Goal: Task Accomplishment & Management: Use online tool/utility

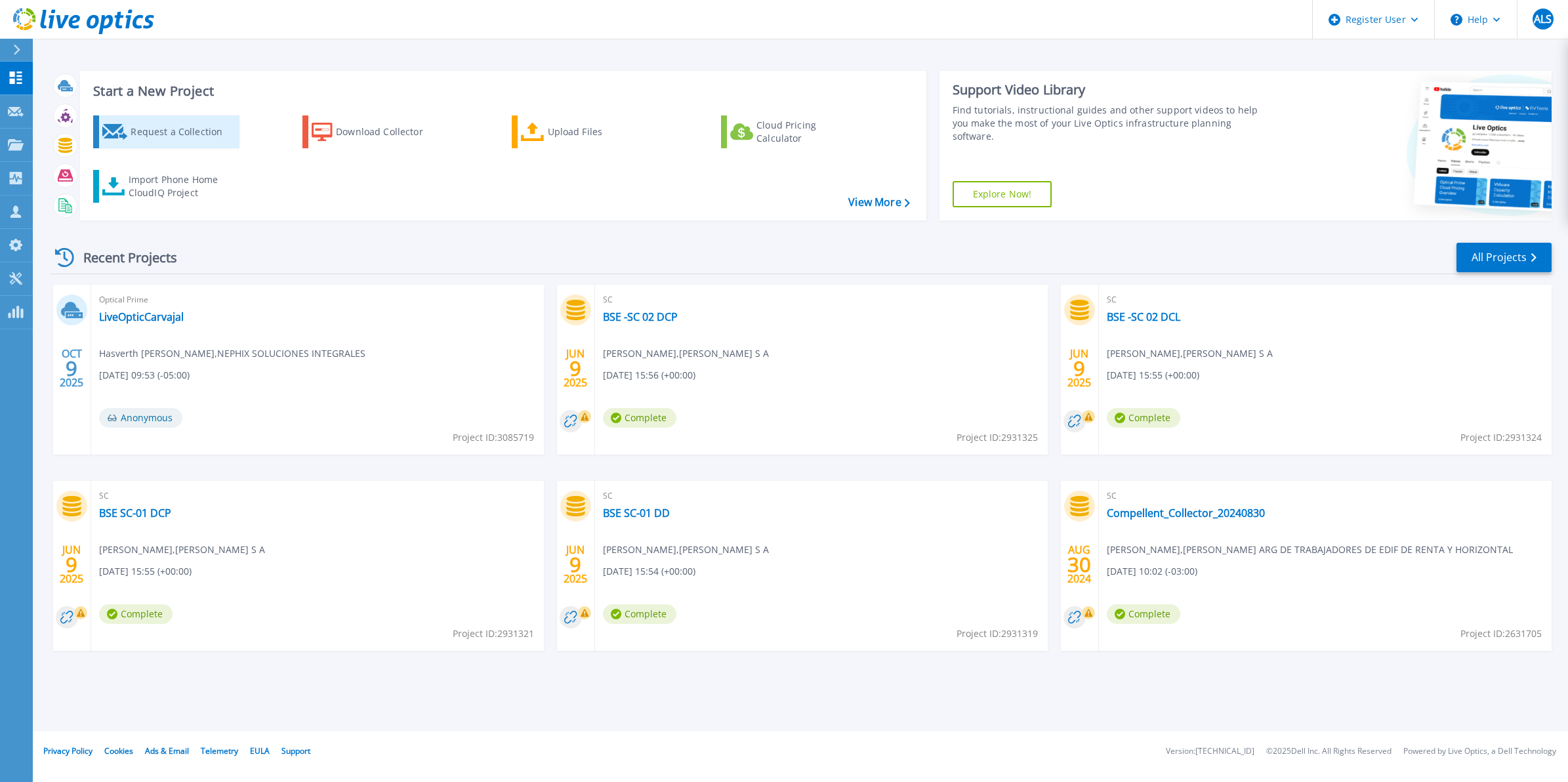
click at [208, 131] on div "Request a Collection" at bounding box center [183, 132] width 105 height 26
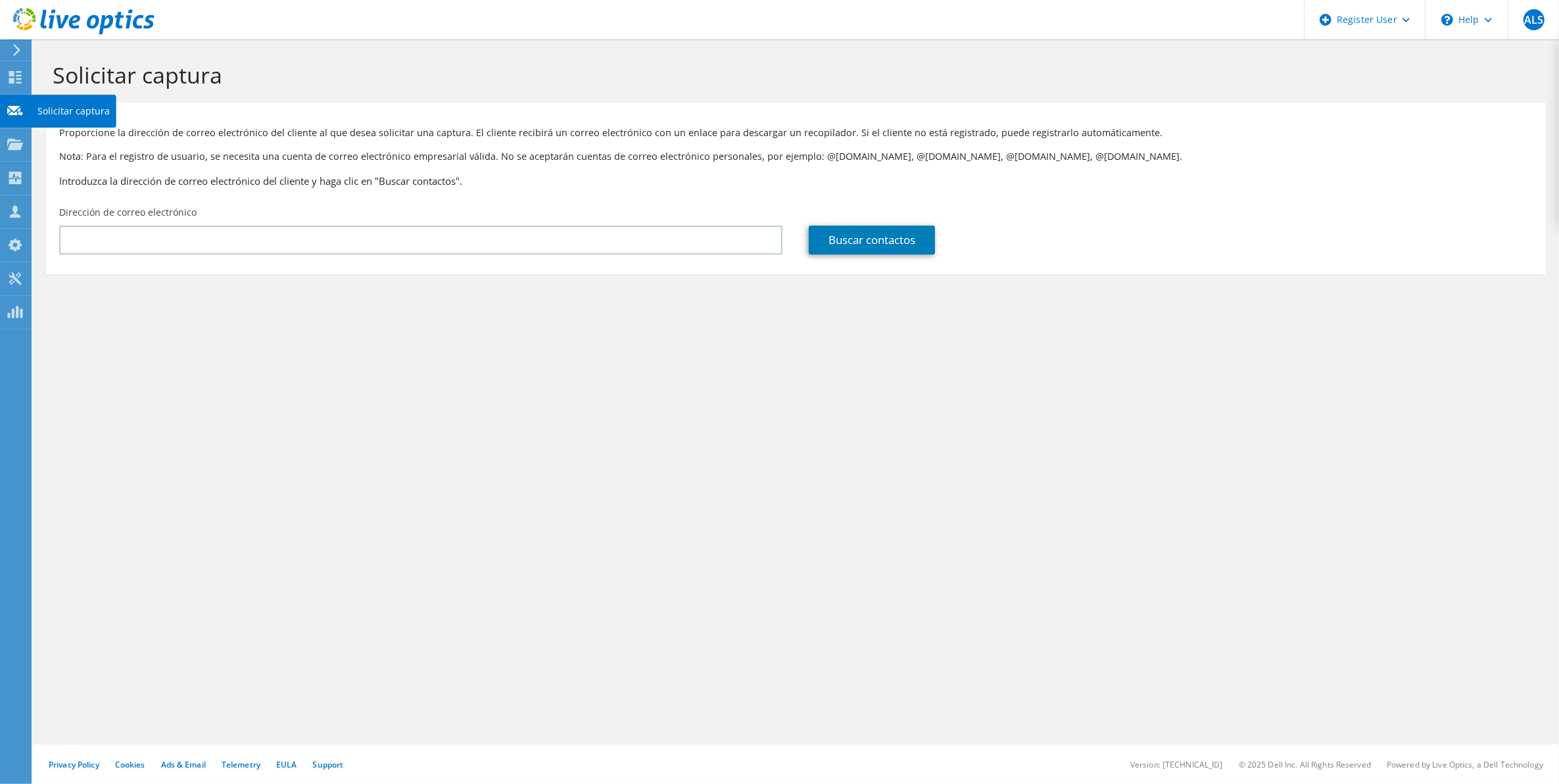
click at [13, 83] on div at bounding box center [15, 79] width 16 height 15
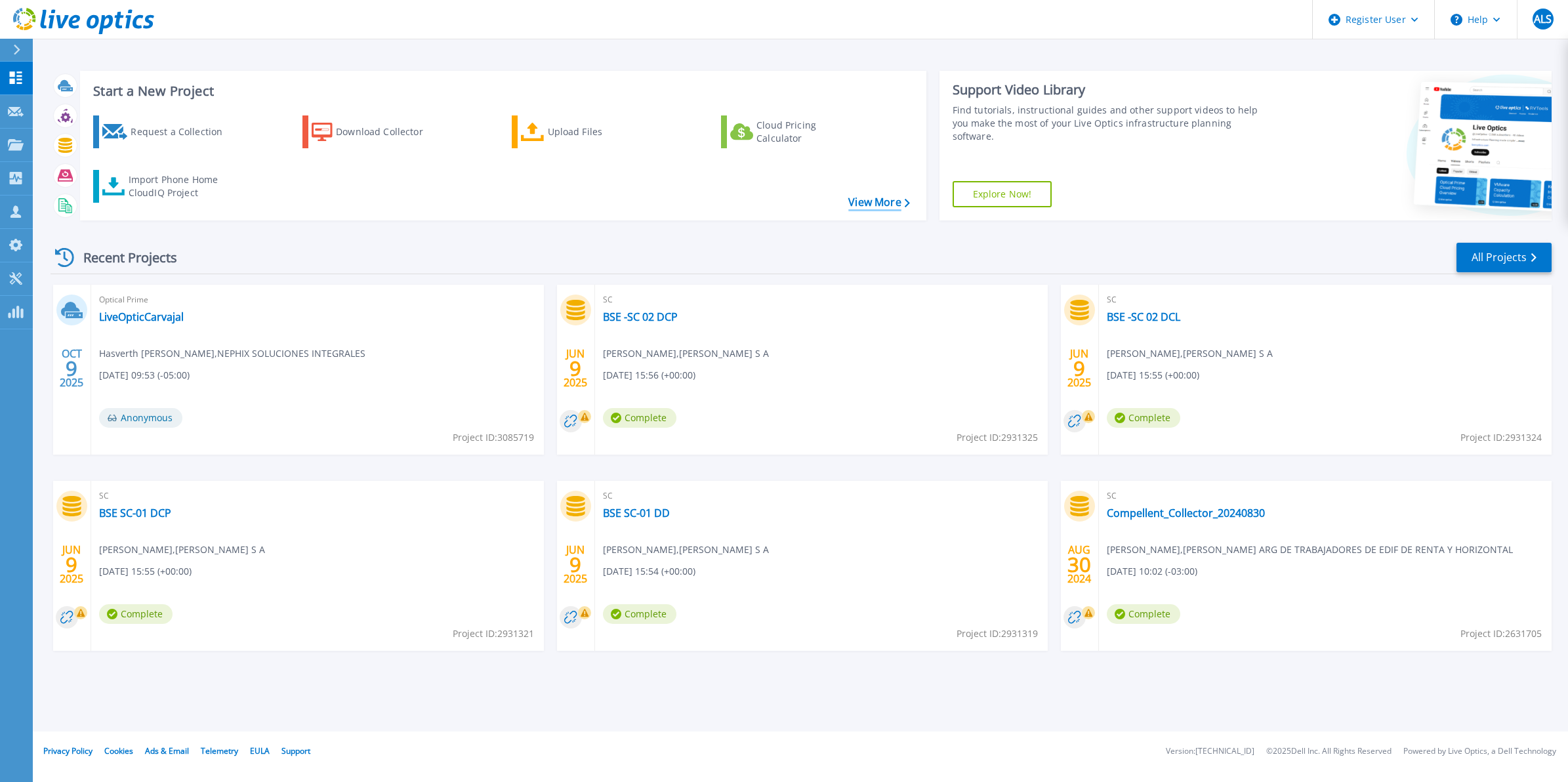
click at [896, 203] on link "View More" at bounding box center [879, 203] width 61 height 12
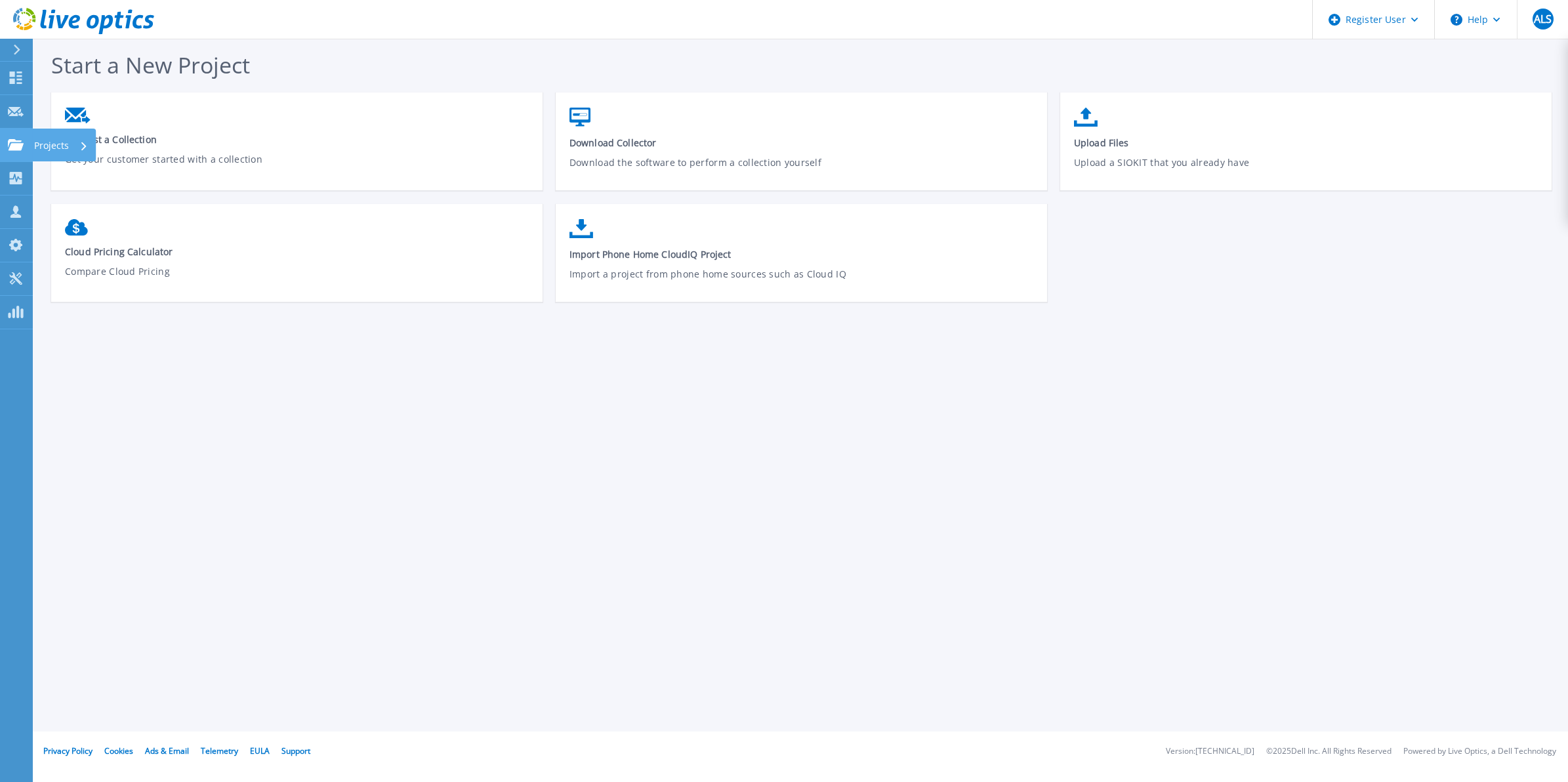
click at [10, 137] on link "Projects Projects" at bounding box center [16, 145] width 33 height 33
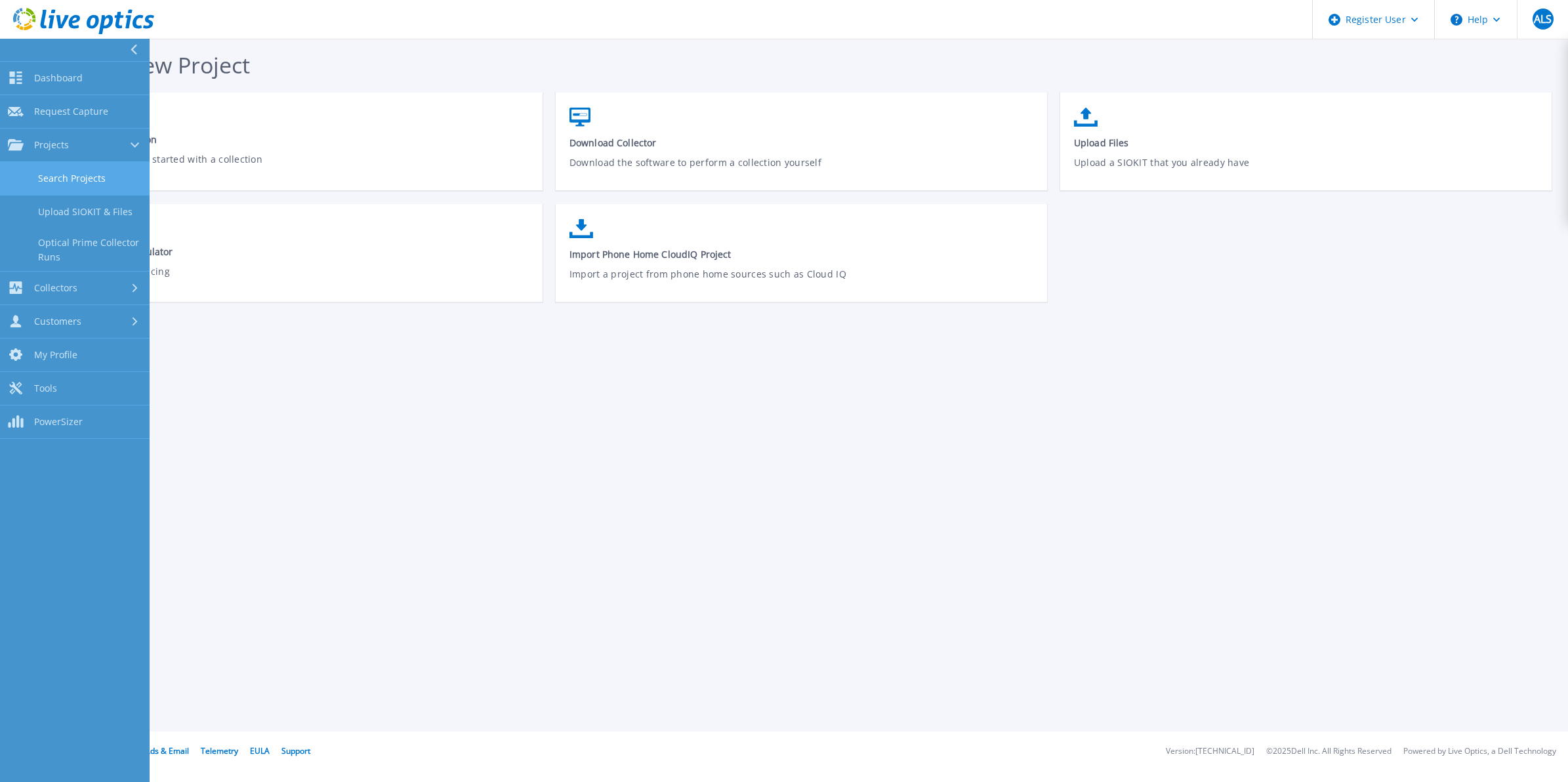
click at [96, 167] on link "Search Projects" at bounding box center [75, 178] width 150 height 33
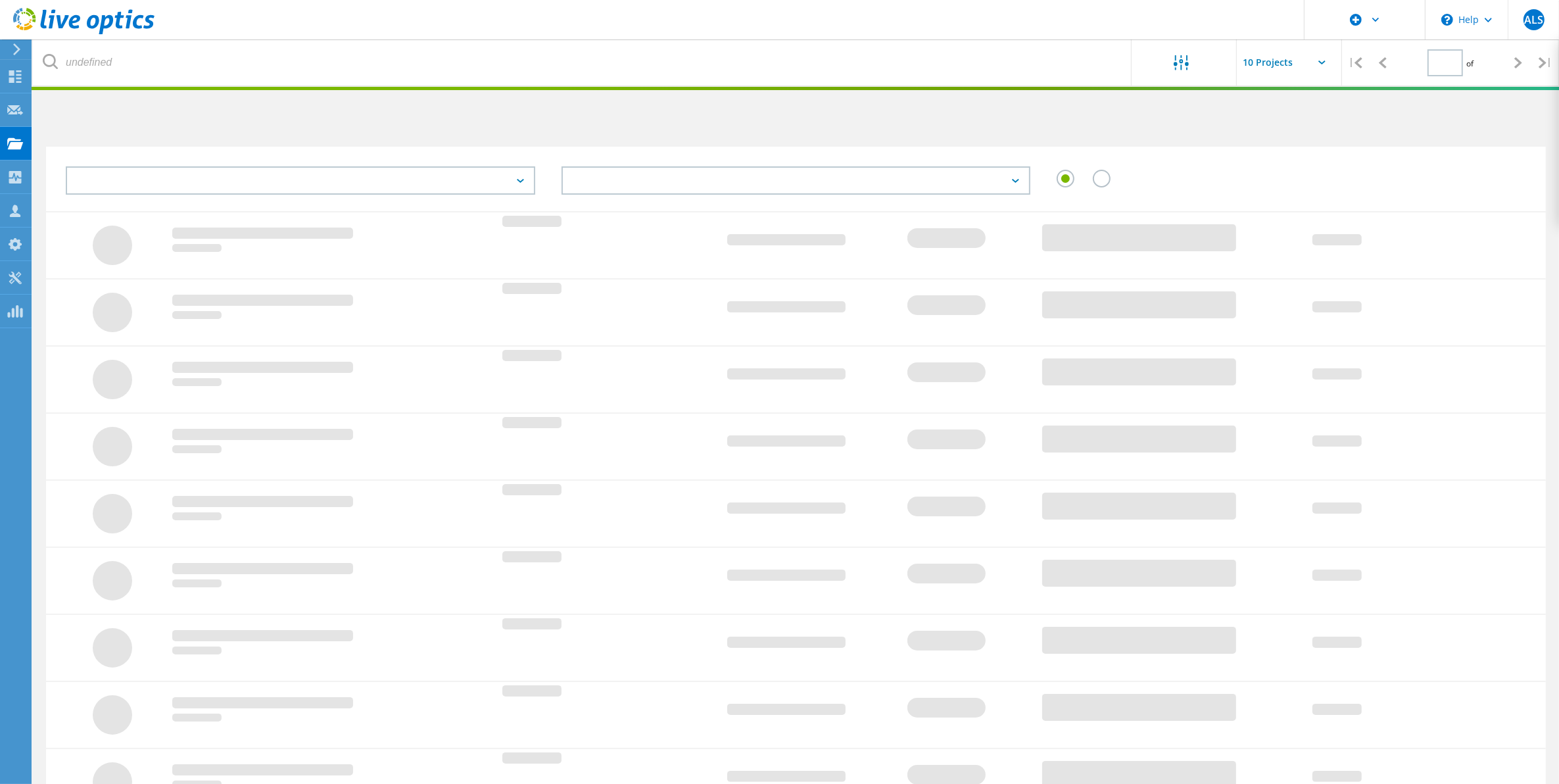
type input "1"
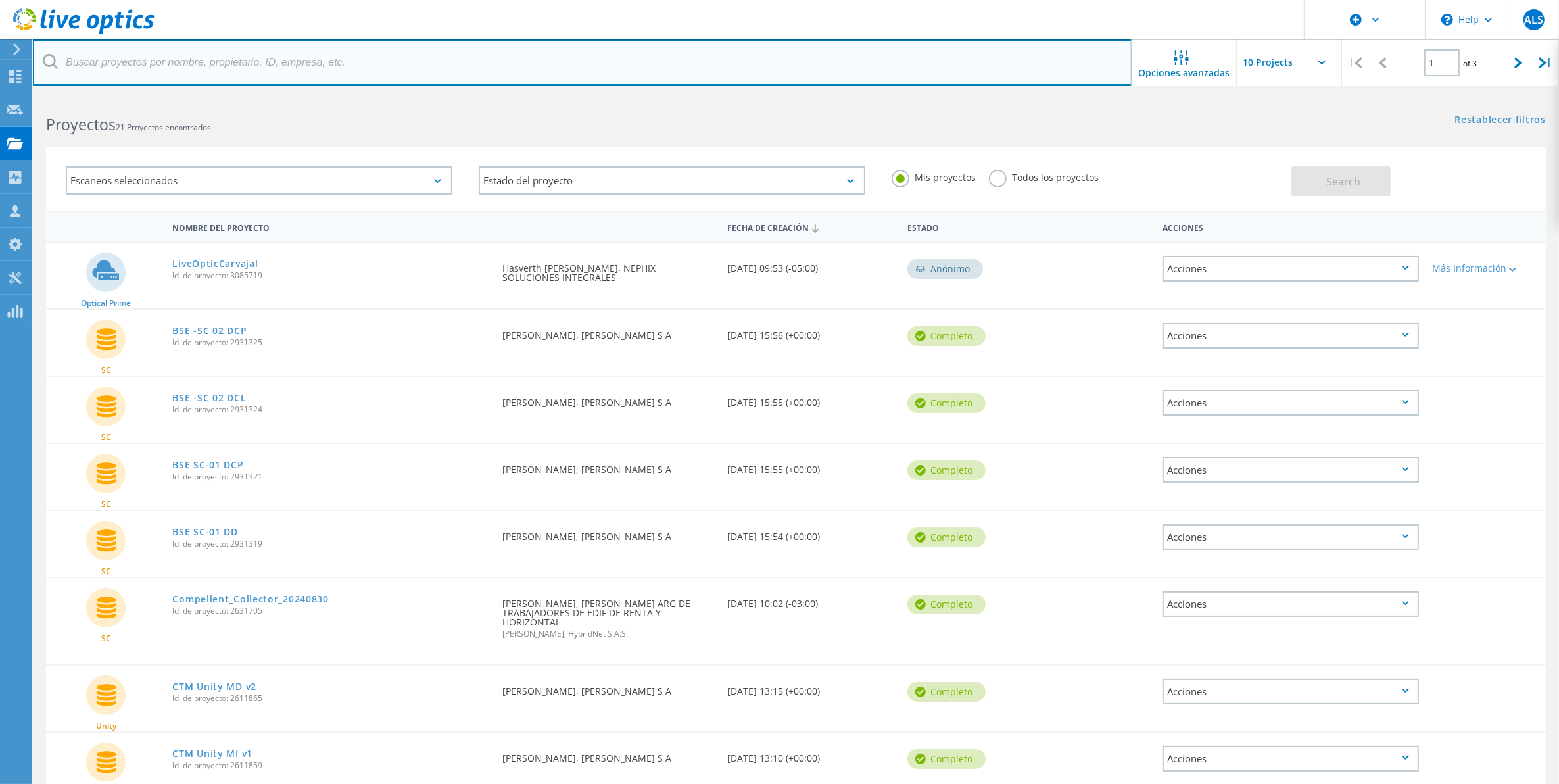
click at [227, 76] on input "text" at bounding box center [582, 63] width 1099 height 46
type input "nexa"
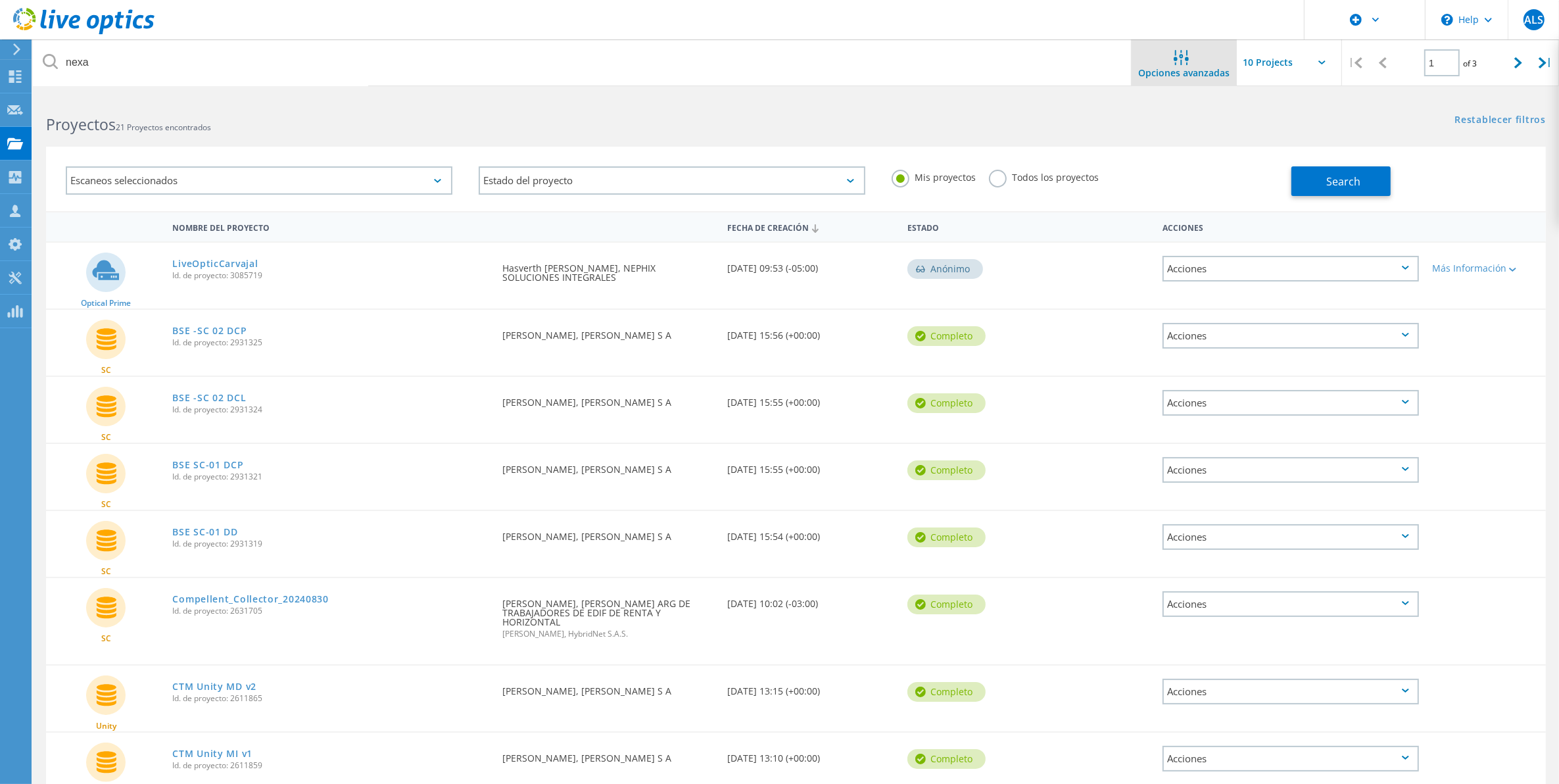
click at [1174, 54] on icon at bounding box center [1181, 58] width 15 height 15
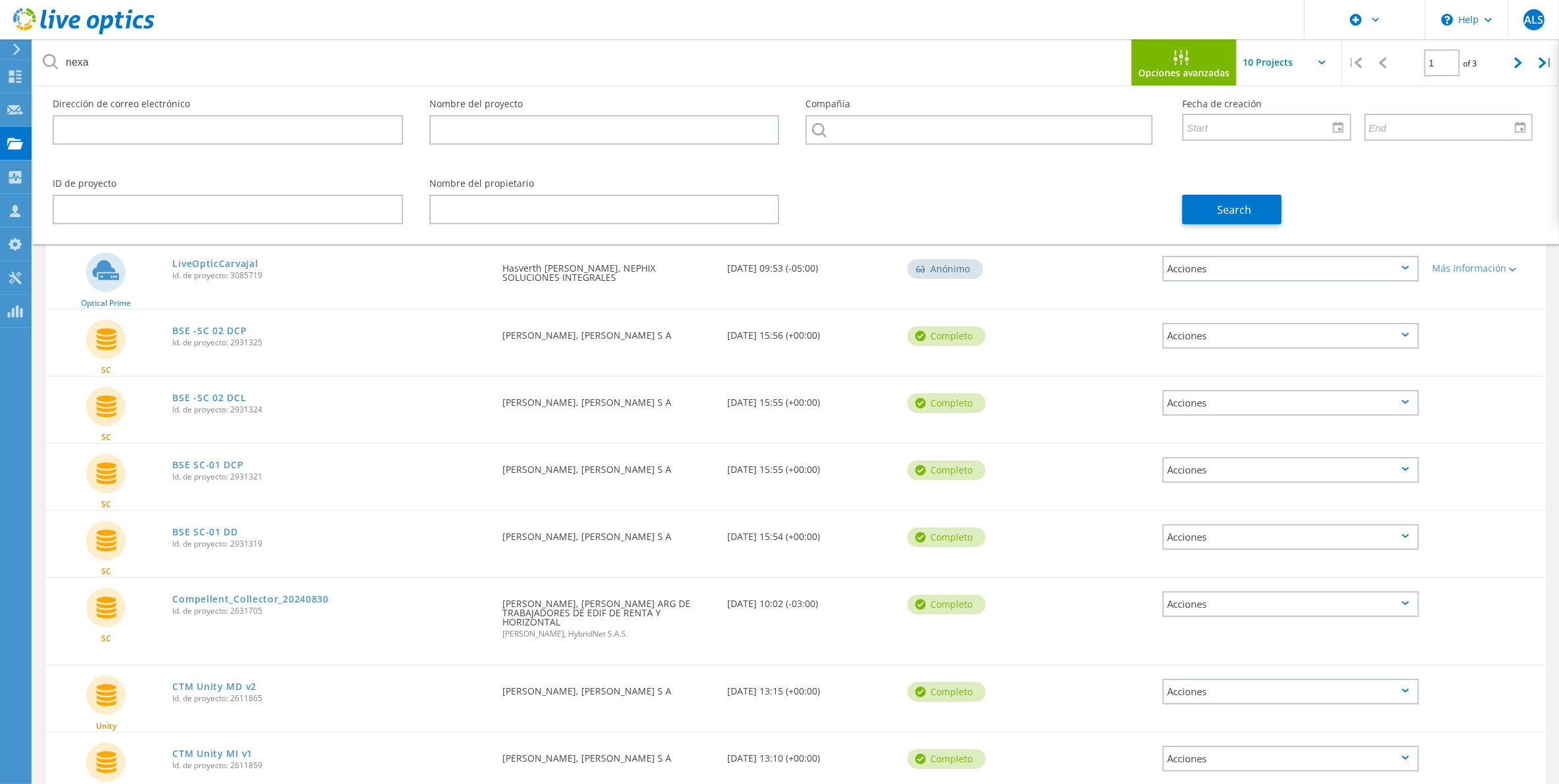
click at [1279, 66] on input "text" at bounding box center [1302, 63] width 131 height 46
click at [1258, 205] on button "Search" at bounding box center [1231, 209] width 99 height 30
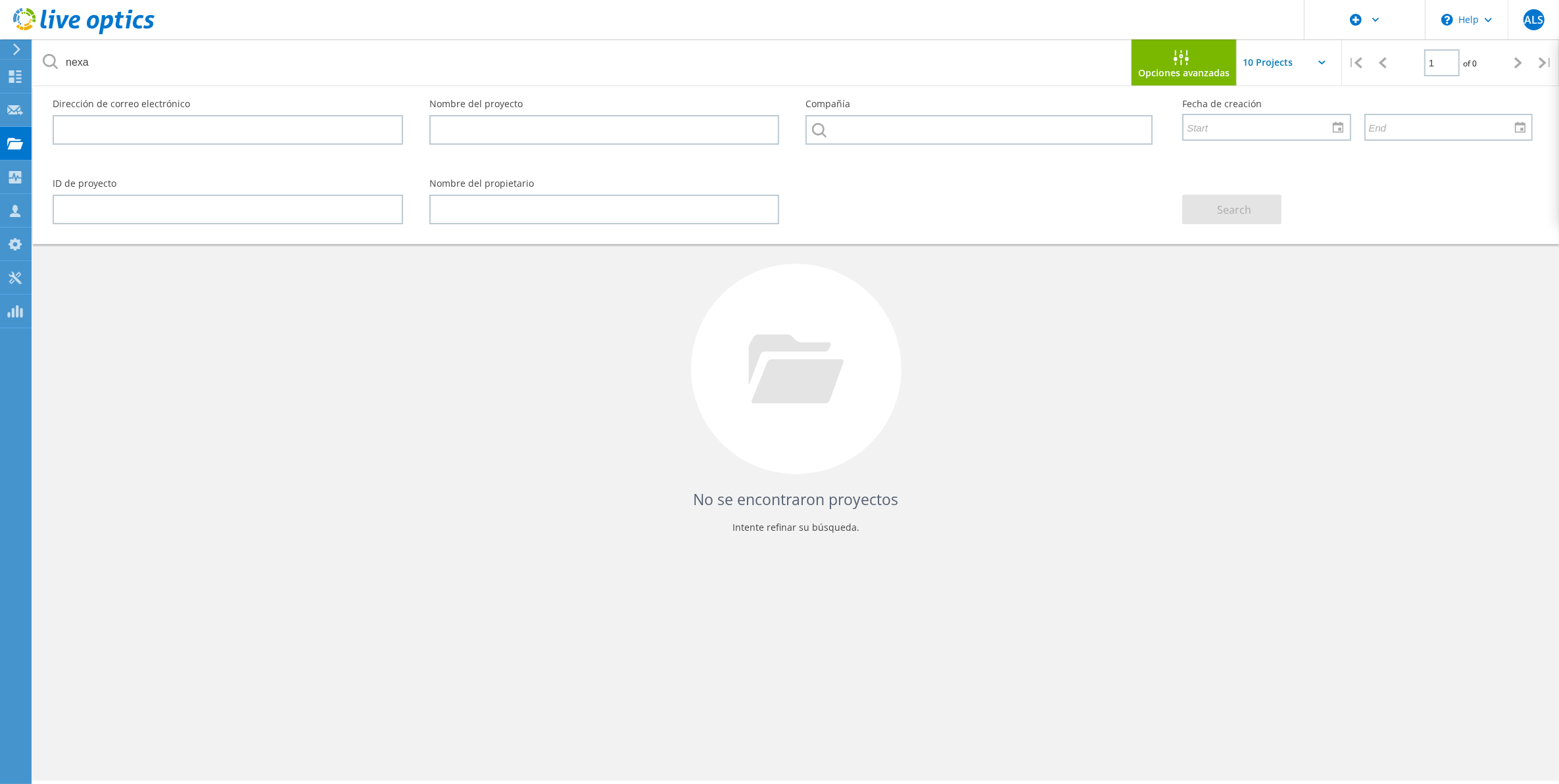
click at [1188, 68] on span "Opciones avanzadas" at bounding box center [1184, 72] width 91 height 9
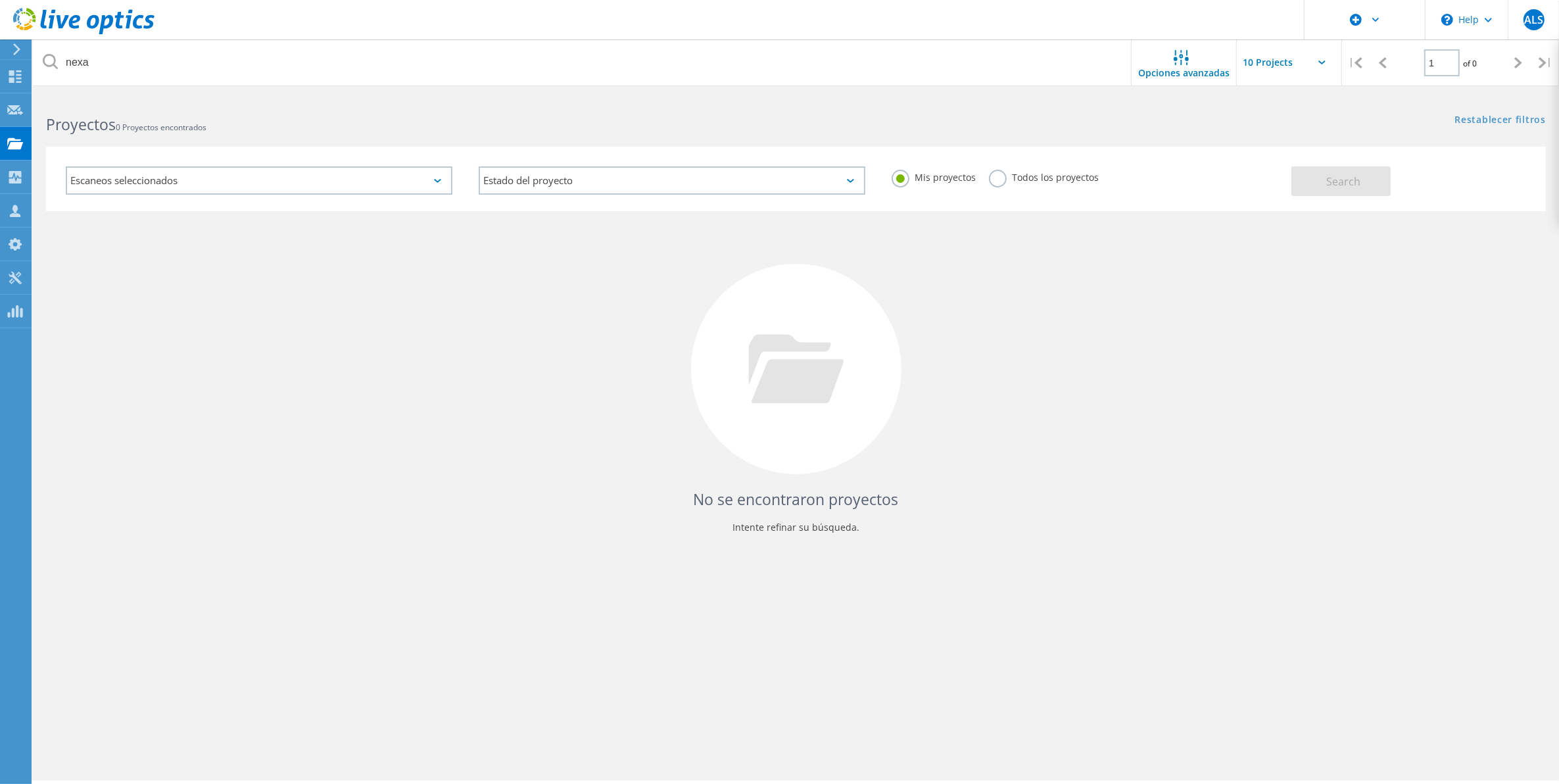
click at [1013, 181] on label "Todos los proyectos" at bounding box center [1044, 176] width 110 height 13
click at [0, 0] on input "Todos los proyectos" at bounding box center [0, 0] width 0 height 0
click at [1375, 175] on button "Search" at bounding box center [1341, 181] width 99 height 30
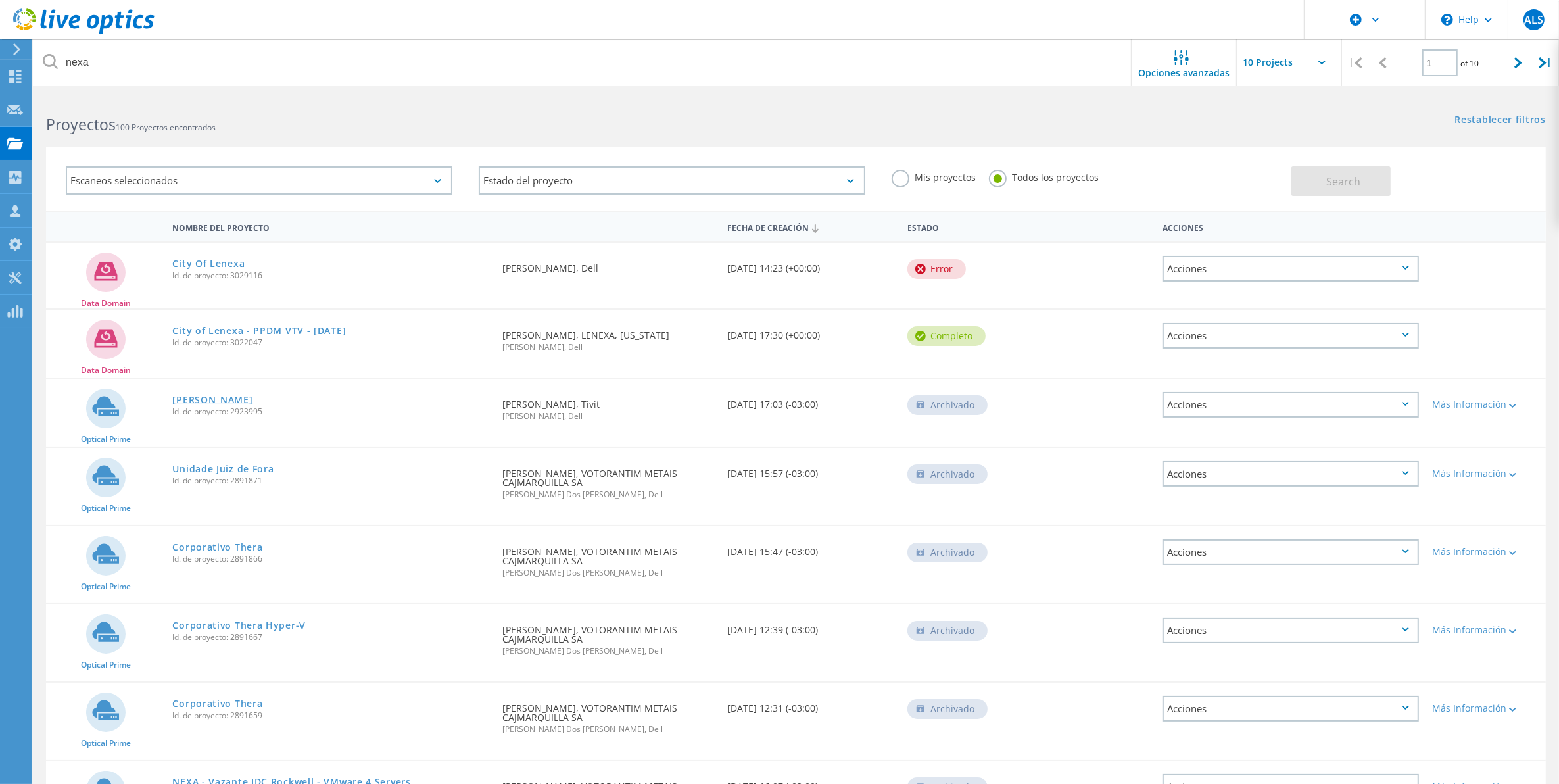
click at [208, 401] on link "[PERSON_NAME]" at bounding box center [212, 399] width 80 height 9
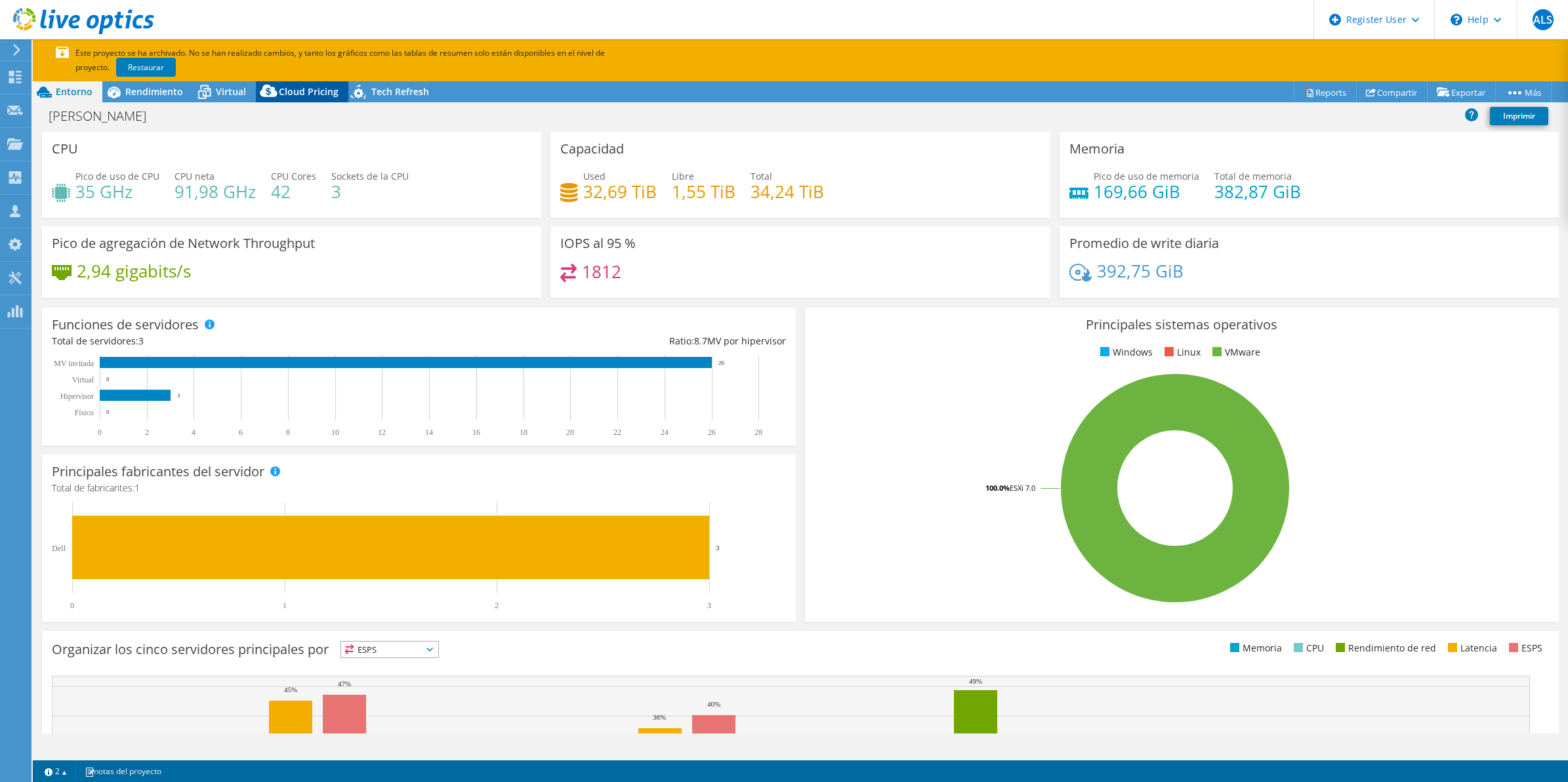
click at [290, 90] on span "Cloud Pricing" at bounding box center [309, 92] width 60 height 12
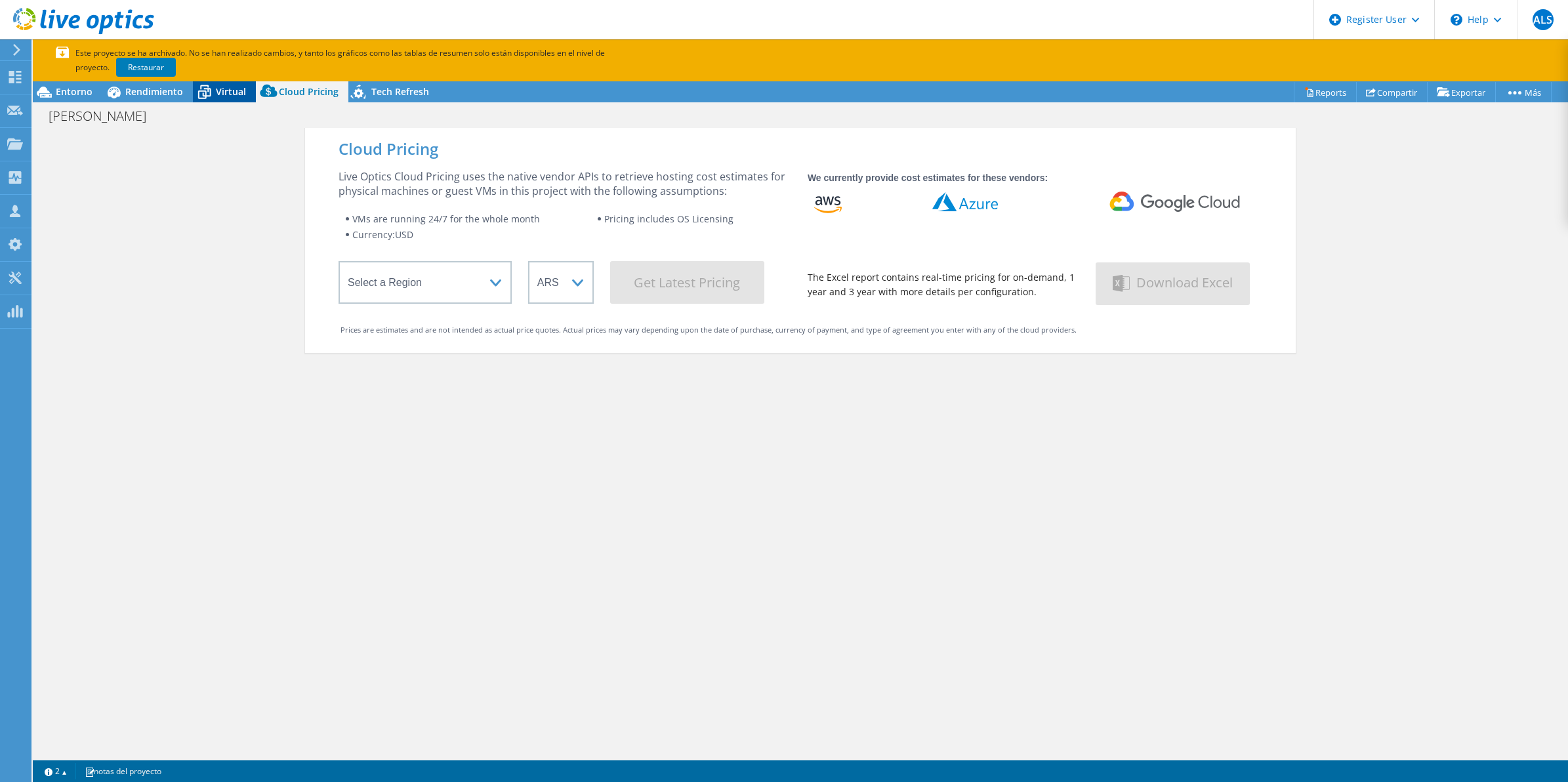
click at [227, 96] on span "Virtual" at bounding box center [230, 92] width 30 height 12
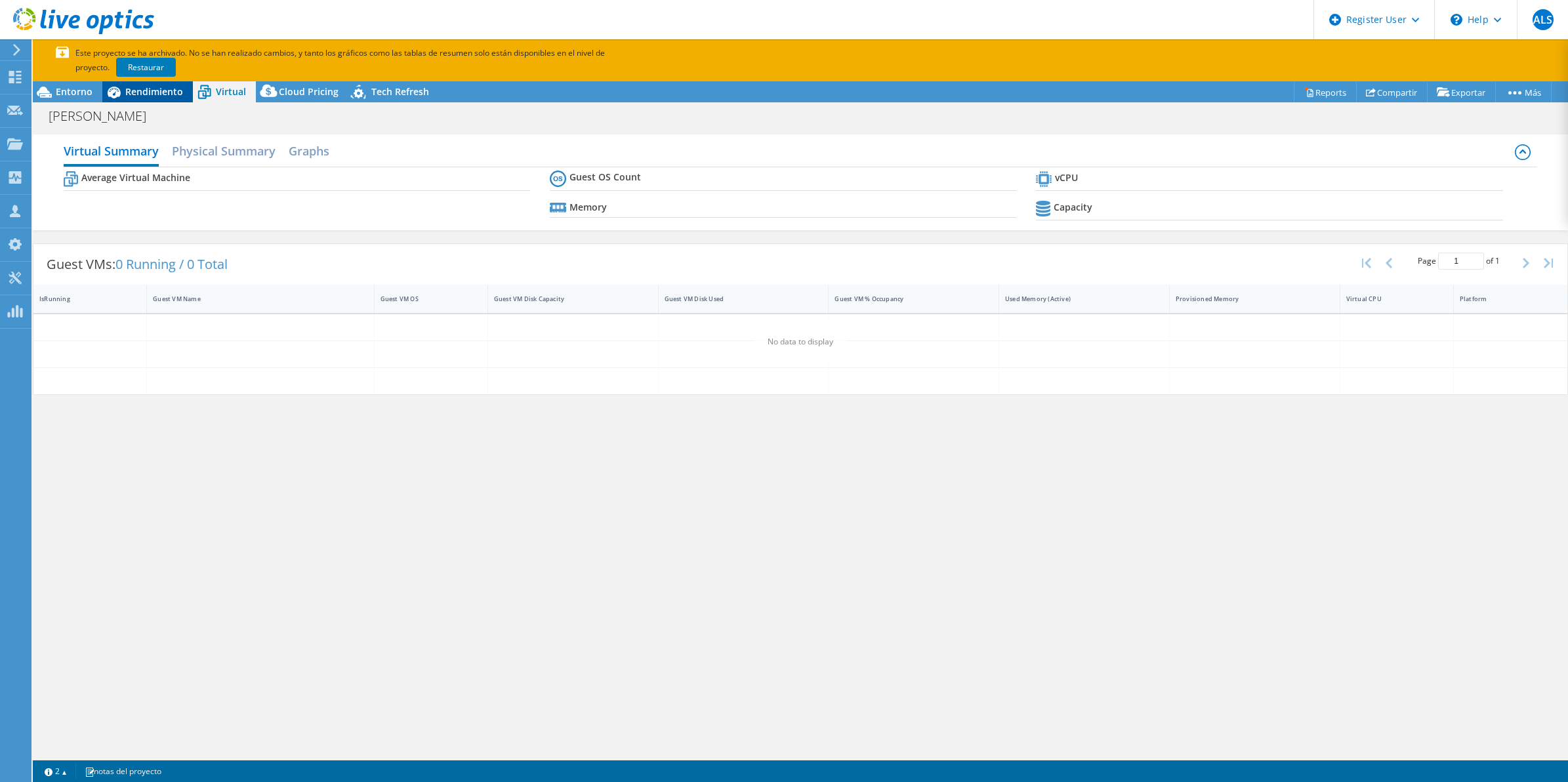
click at [174, 92] on span "Rendimiento" at bounding box center [154, 92] width 58 height 12
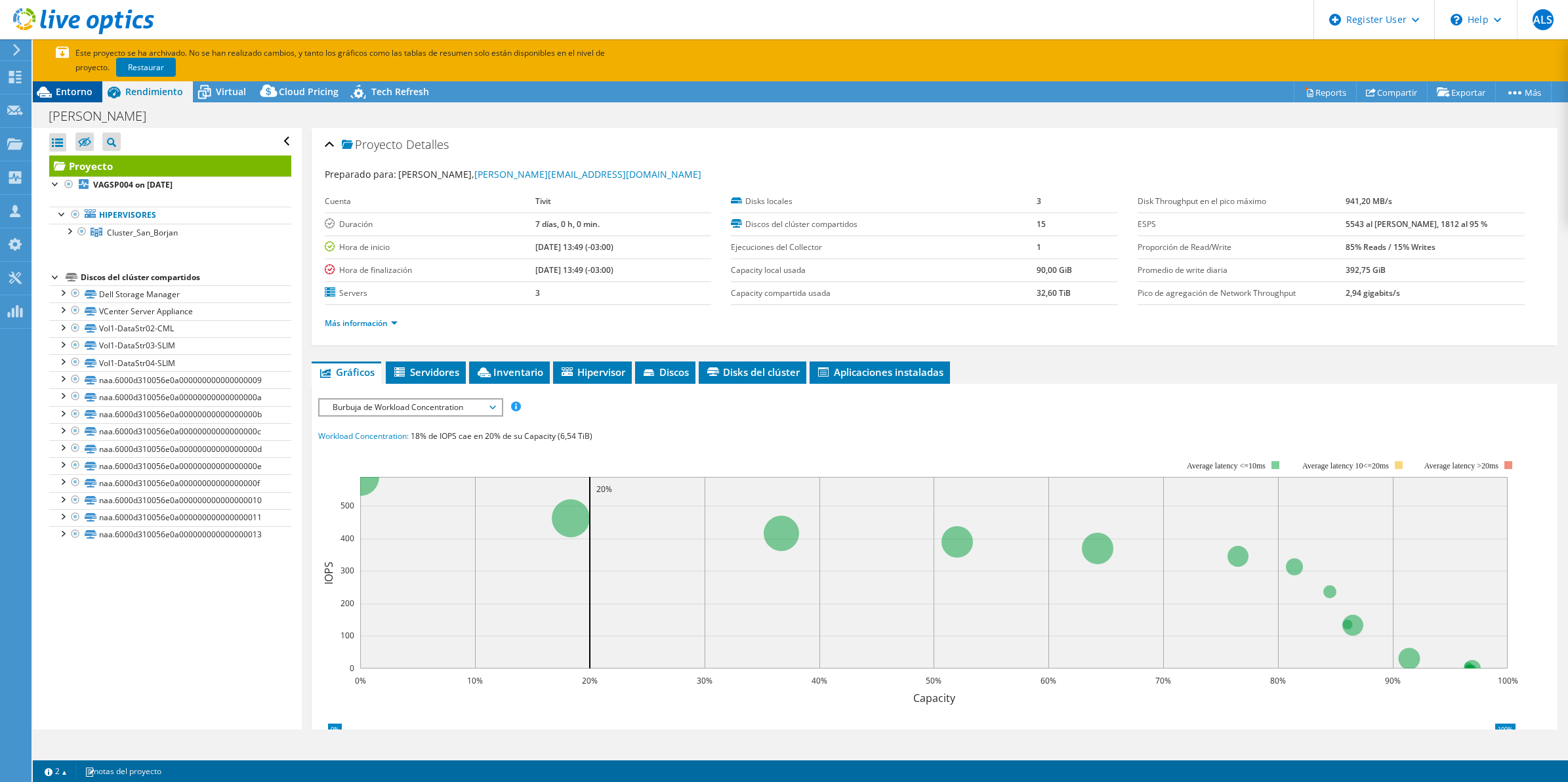
click at [94, 90] on div "Entorno" at bounding box center [67, 92] width 69 height 21
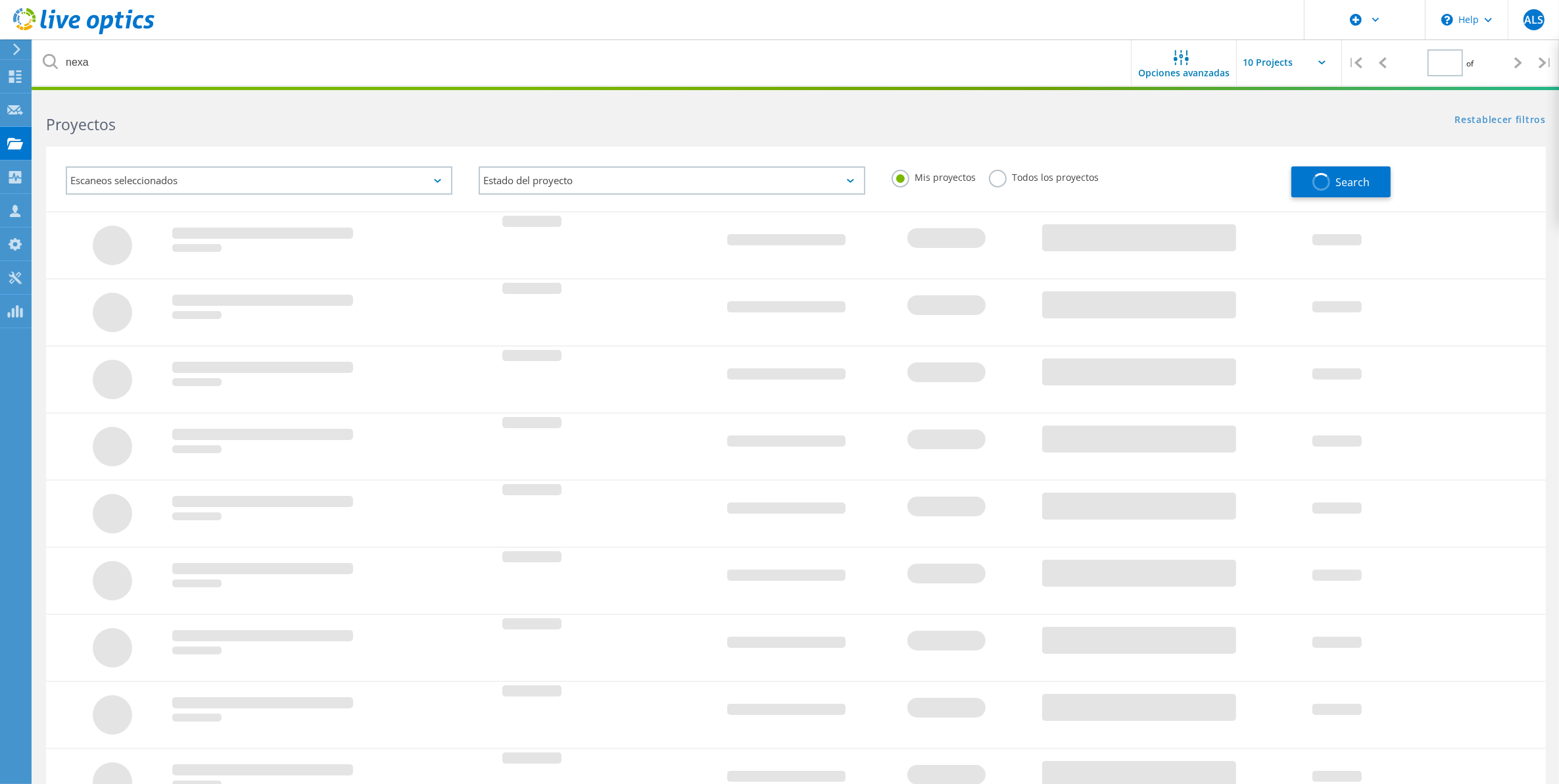
type input "1"
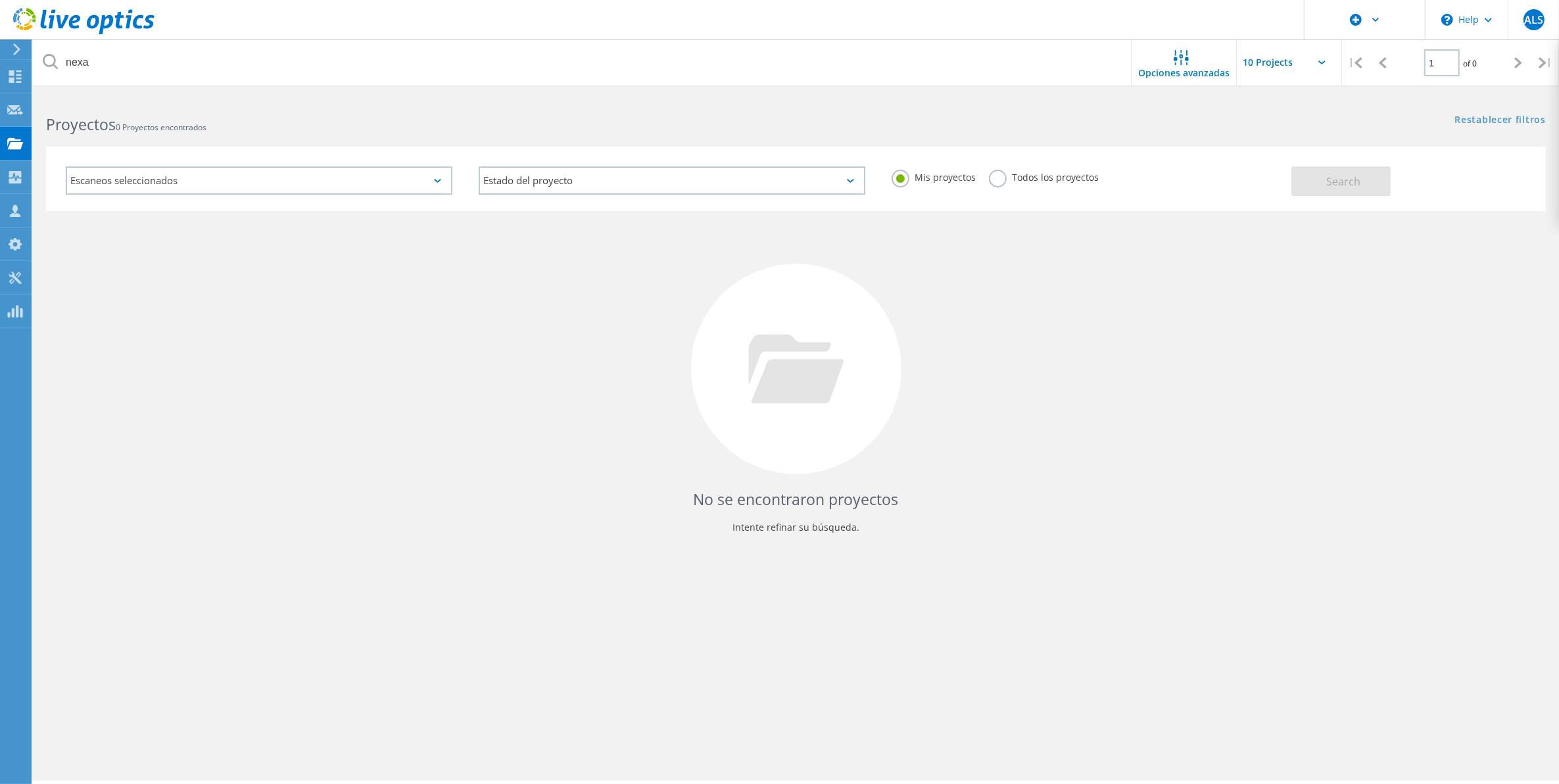
click at [352, 184] on div "Escaneos seleccionados" at bounding box center [259, 180] width 387 height 29
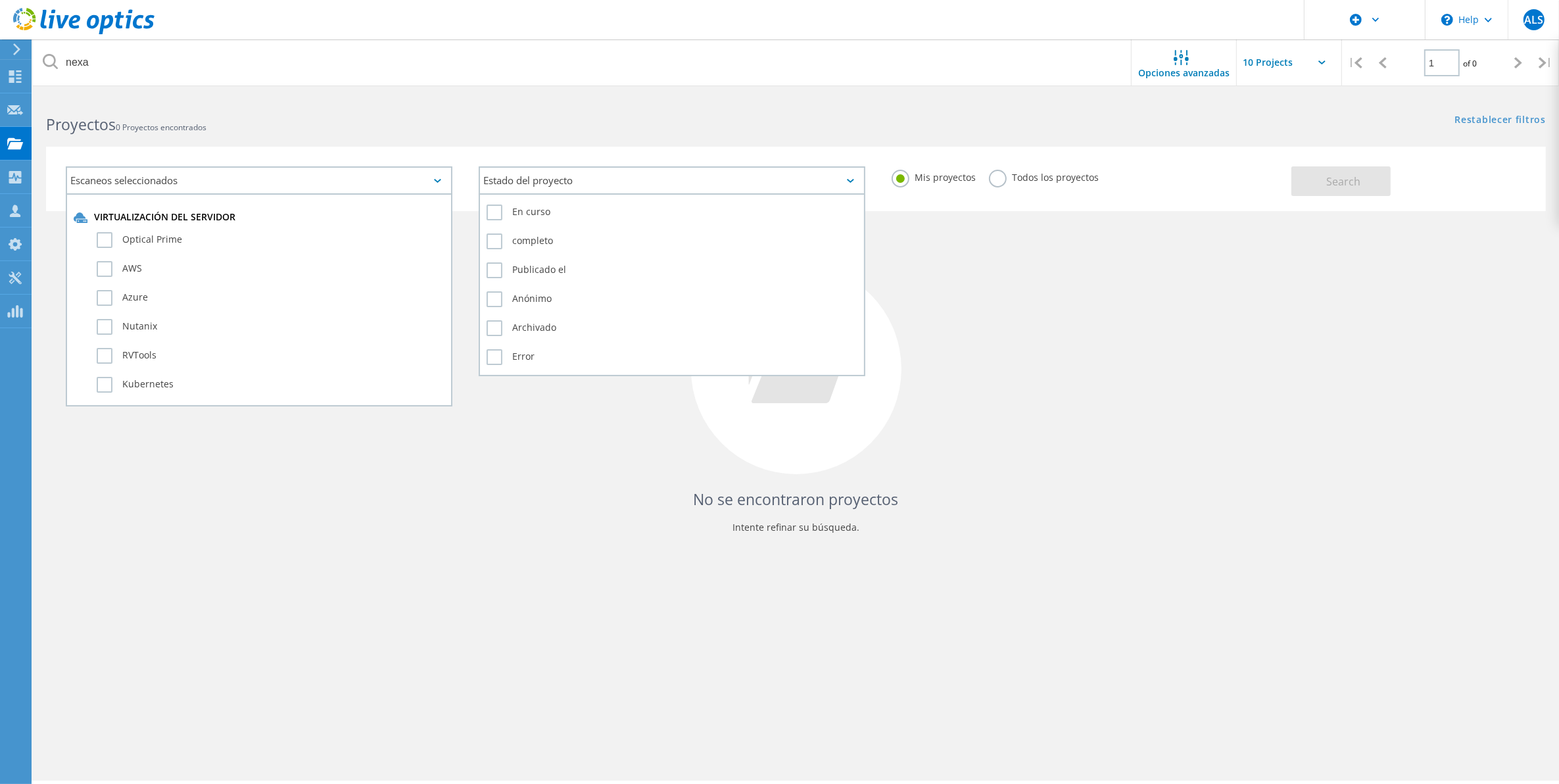
click at [634, 183] on div "Estado del proyecto" at bounding box center [672, 180] width 387 height 29
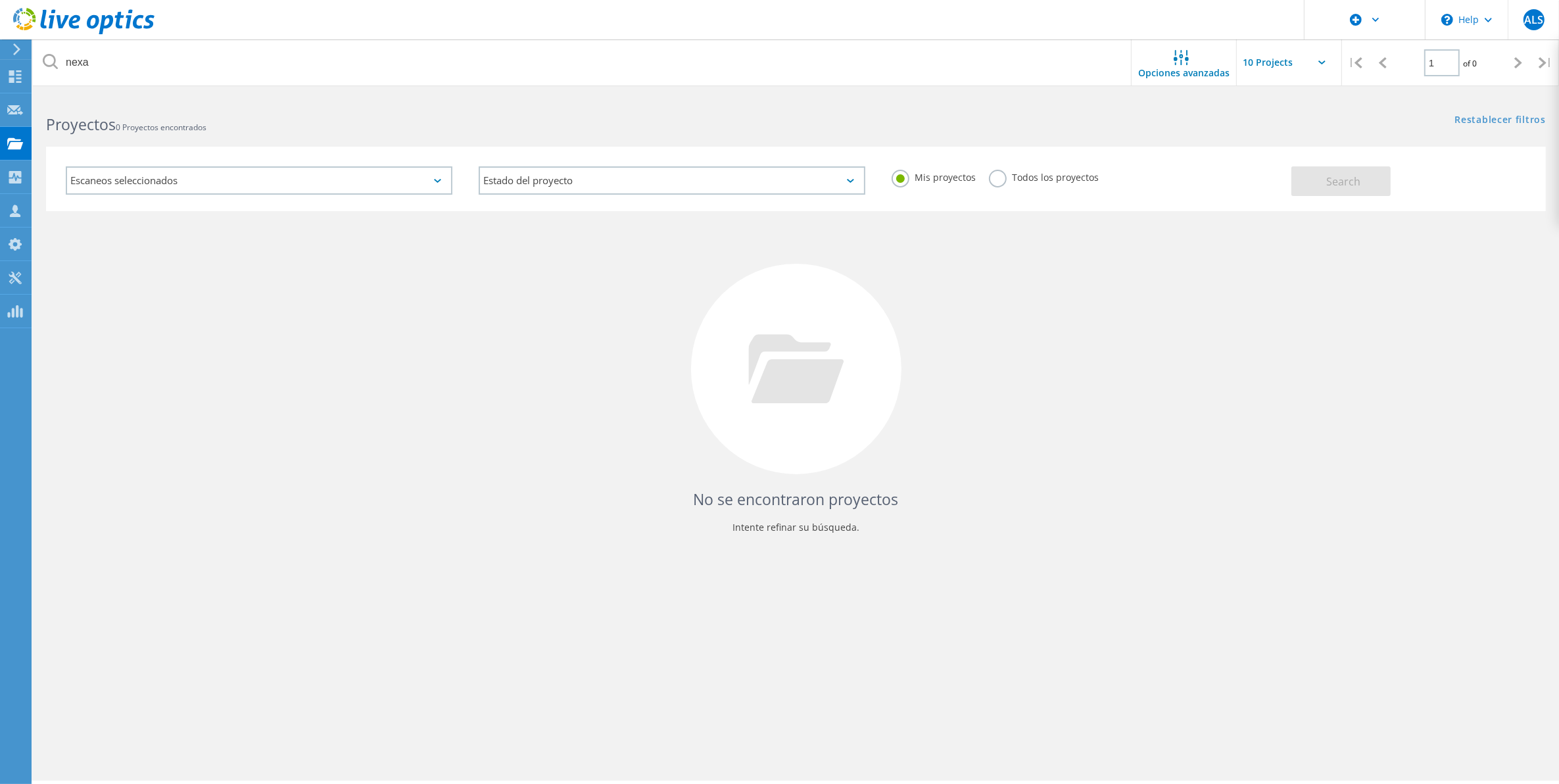
click at [1119, 175] on div "Mis proyectos Todos los proyectos" at bounding box center [1085, 177] width 413 height 49
click at [1071, 178] on label "Todos los proyectos" at bounding box center [1044, 176] width 110 height 13
click at [0, 0] on input "Todos los proyectos" at bounding box center [0, 0] width 0 height 0
click at [1318, 177] on button "Search" at bounding box center [1341, 181] width 99 height 30
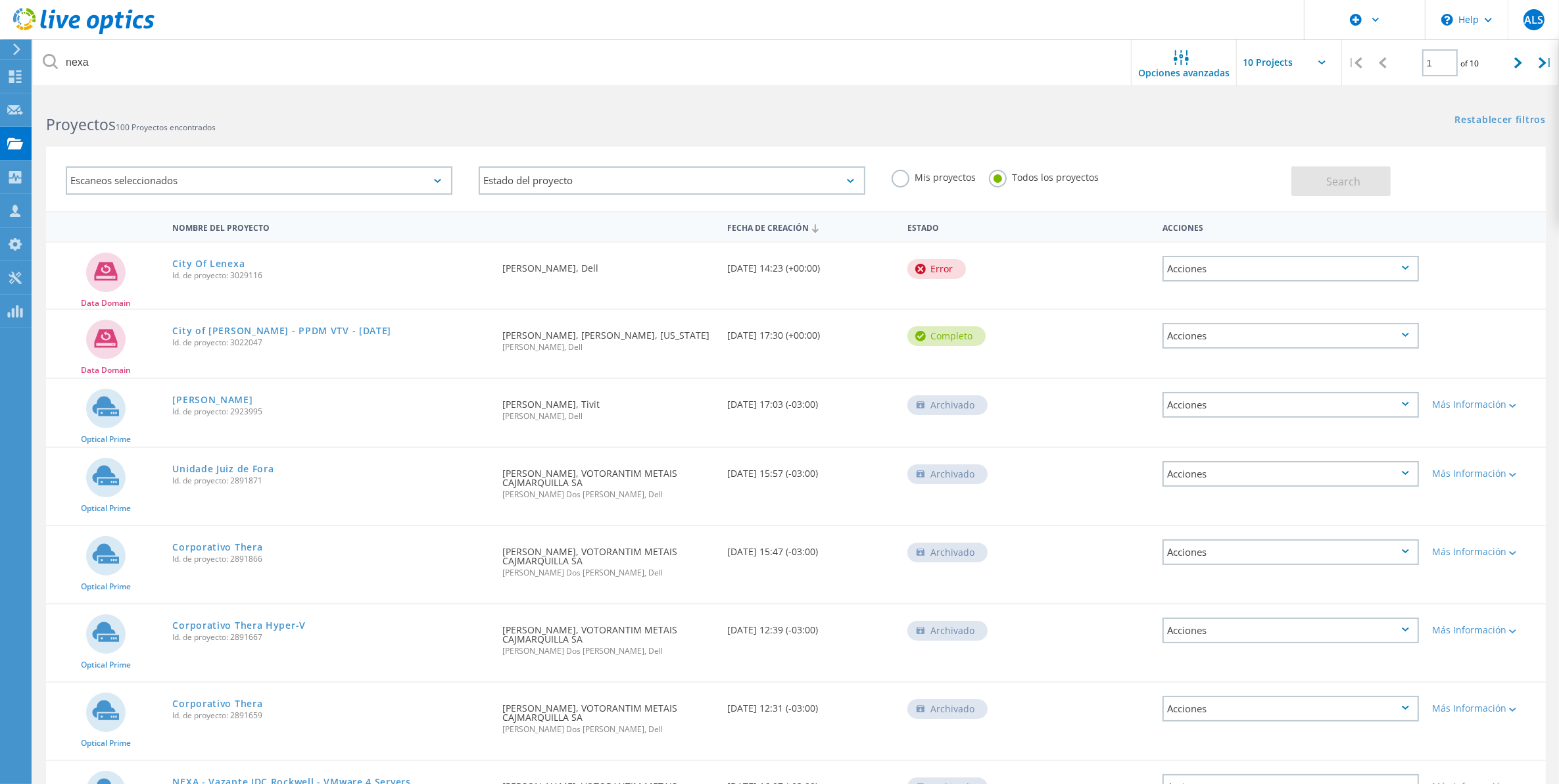
click at [614, 396] on div "Solicitado por Marcelo Tanaka, Tivit Mariajose Tovar, Dell" at bounding box center [608, 406] width 225 height 54
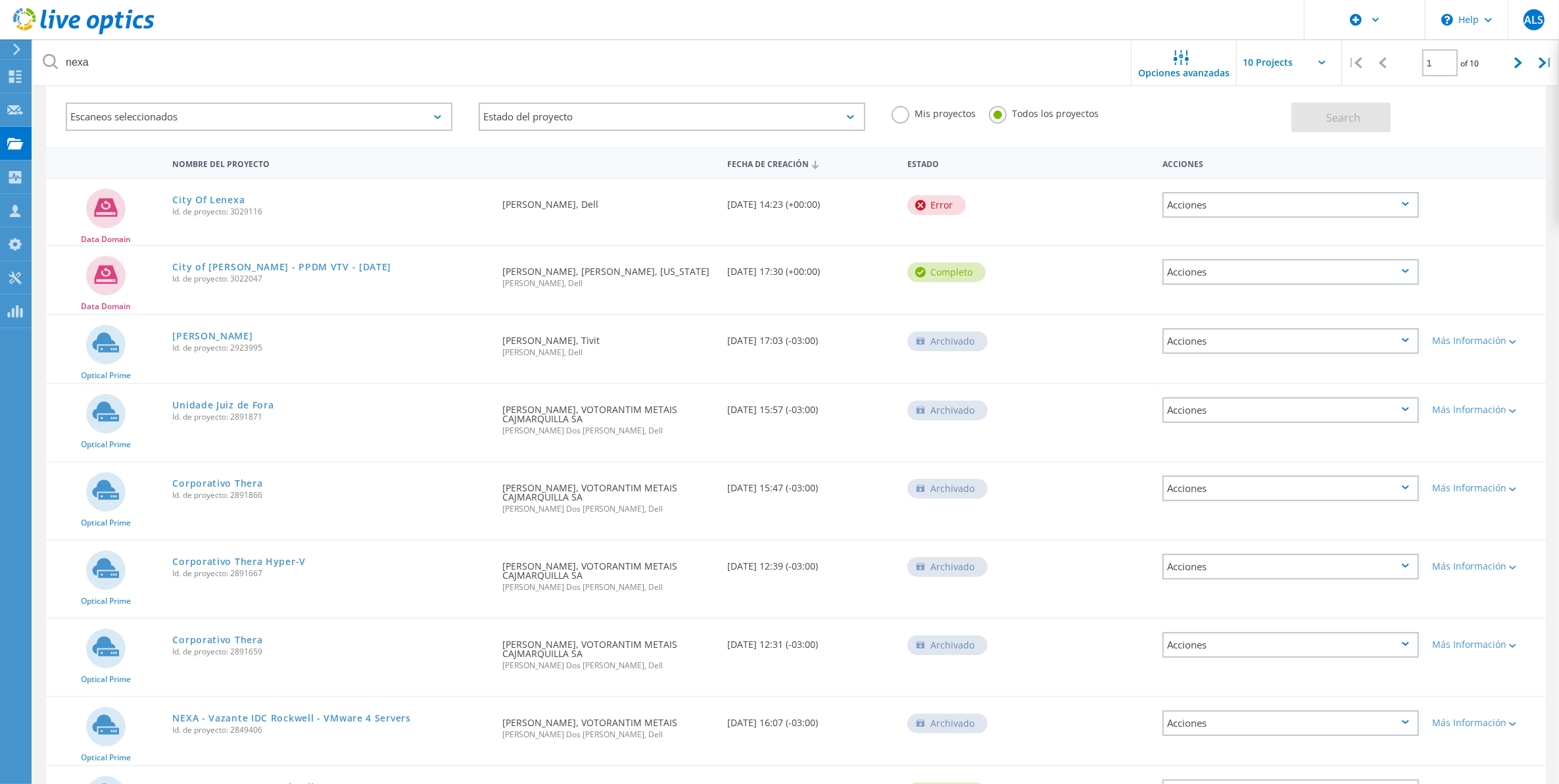
scroll to position [63, 0]
drag, startPoint x: 619, startPoint y: 334, endPoint x: 490, endPoint y: 343, distance: 129.3
click at [490, 343] on div "Optical Prime NEXA Lima Id. de proyecto: 2923995 Solicitado por Marcelo Tanaka,…" at bounding box center [796, 350] width 1500 height 67
copy div "Solicitado por Marcelo Tanaka, Tivit"
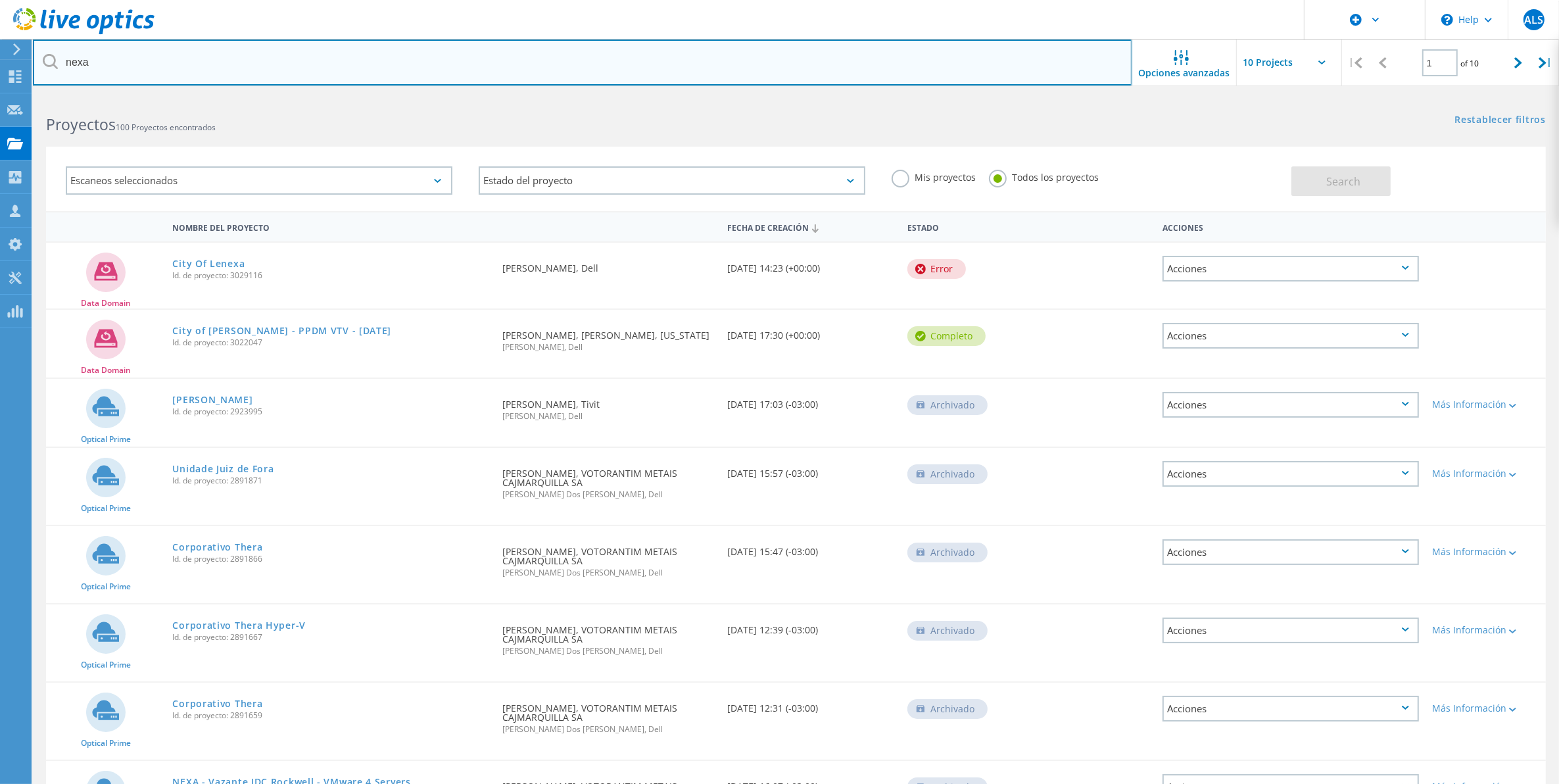
drag, startPoint x: 162, startPoint y: 66, endPoint x: 45, endPoint y: 79, distance: 117.7
click at [45, 79] on input "nexa" at bounding box center [582, 63] width 1099 height 46
paste input "Marcelo Tanaka, Tivit"
type input "Marcelo Tanaka, Tivit"
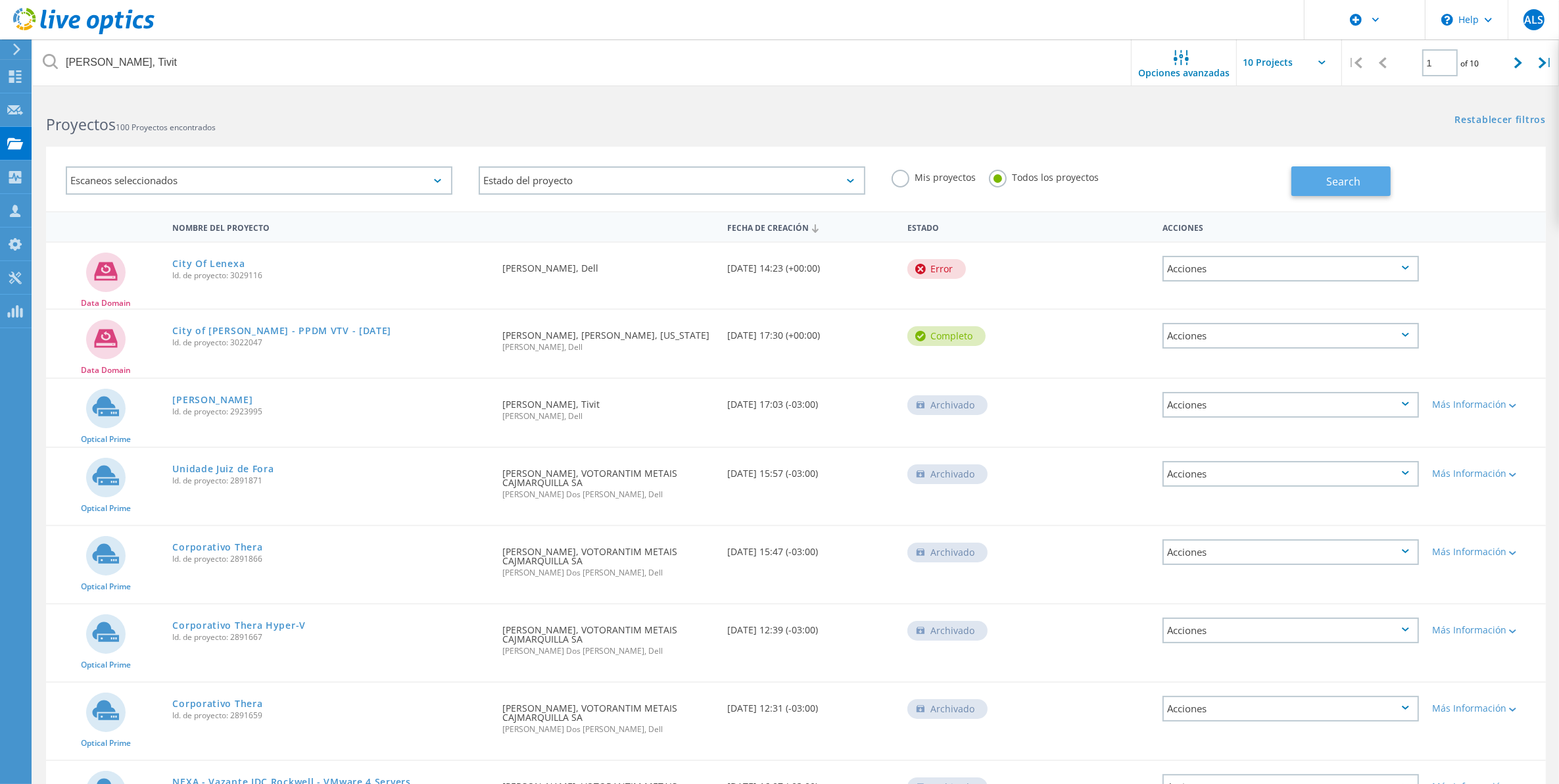
click at [1329, 174] on button "Search" at bounding box center [1341, 181] width 99 height 30
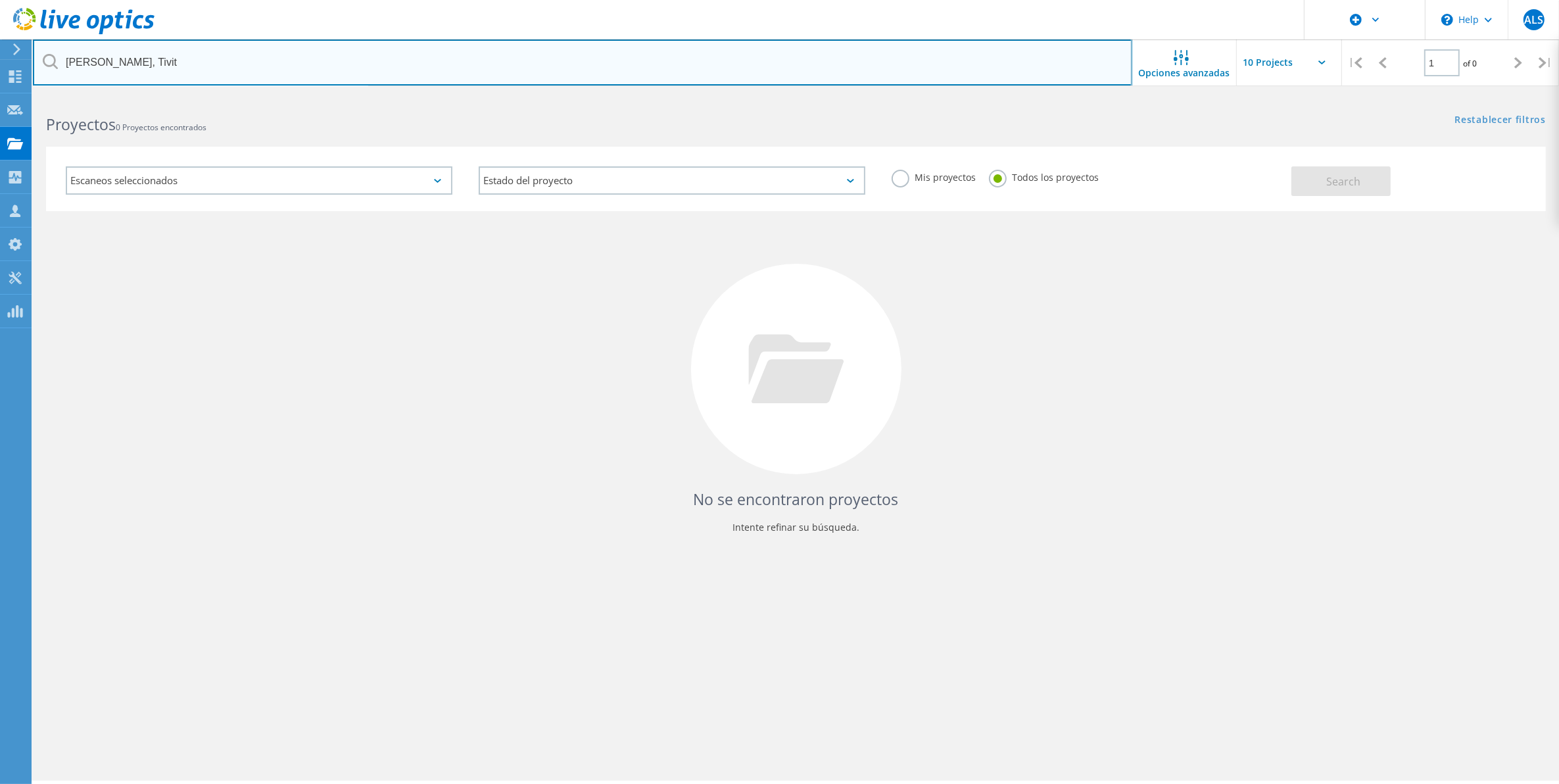
drag, startPoint x: 741, startPoint y: 79, endPoint x: -262, endPoint y: 100, distance: 1003.2
click at [0, 100] on html "\n Help Explore Helpful Articles Contact Support ALS Usuario de Dell Aisha Lian…" at bounding box center [779, 410] width 1559 height 820
type input "nexa"
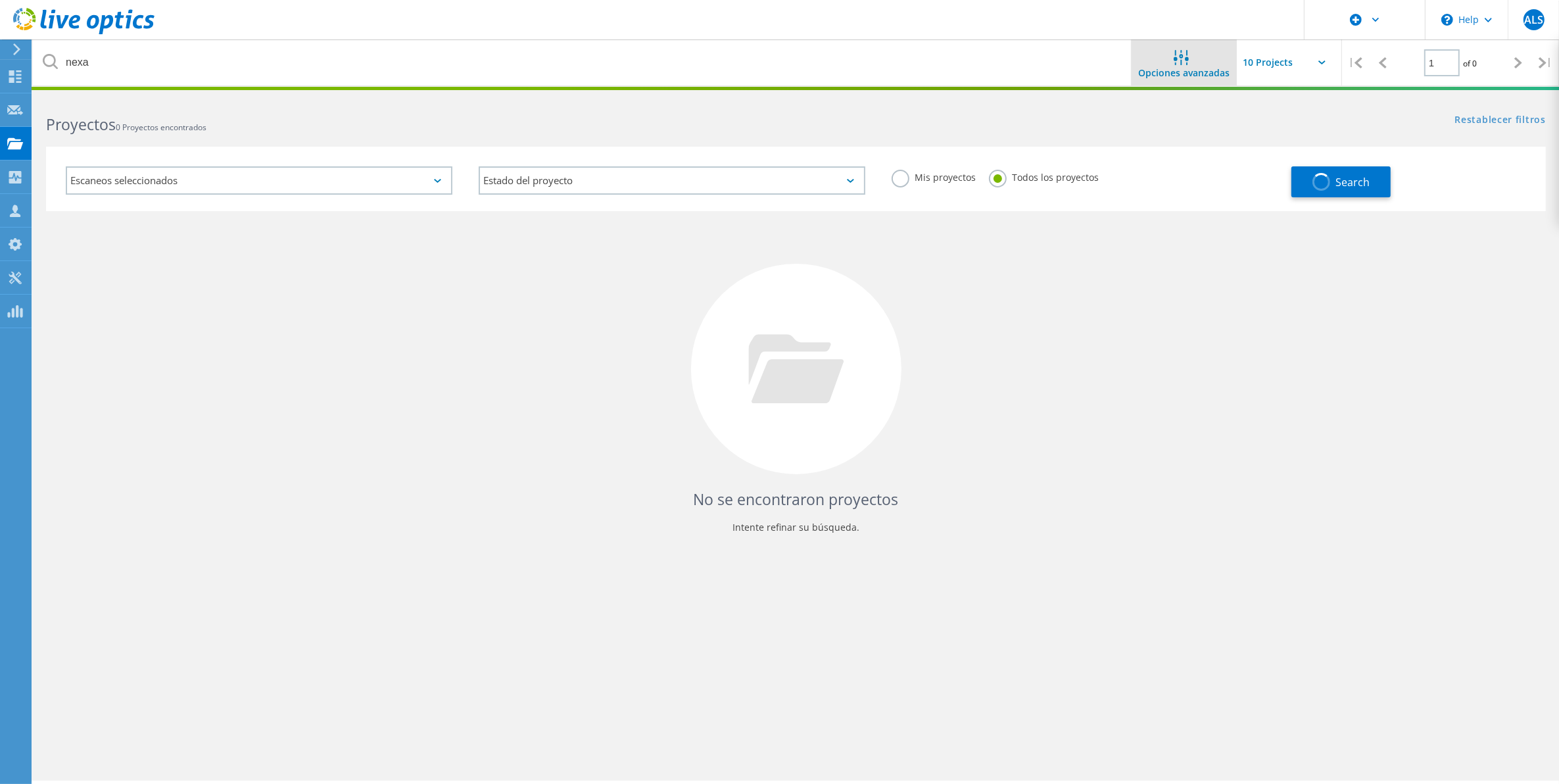
click at [1198, 68] on span "Opciones avanzadas" at bounding box center [1184, 72] width 91 height 9
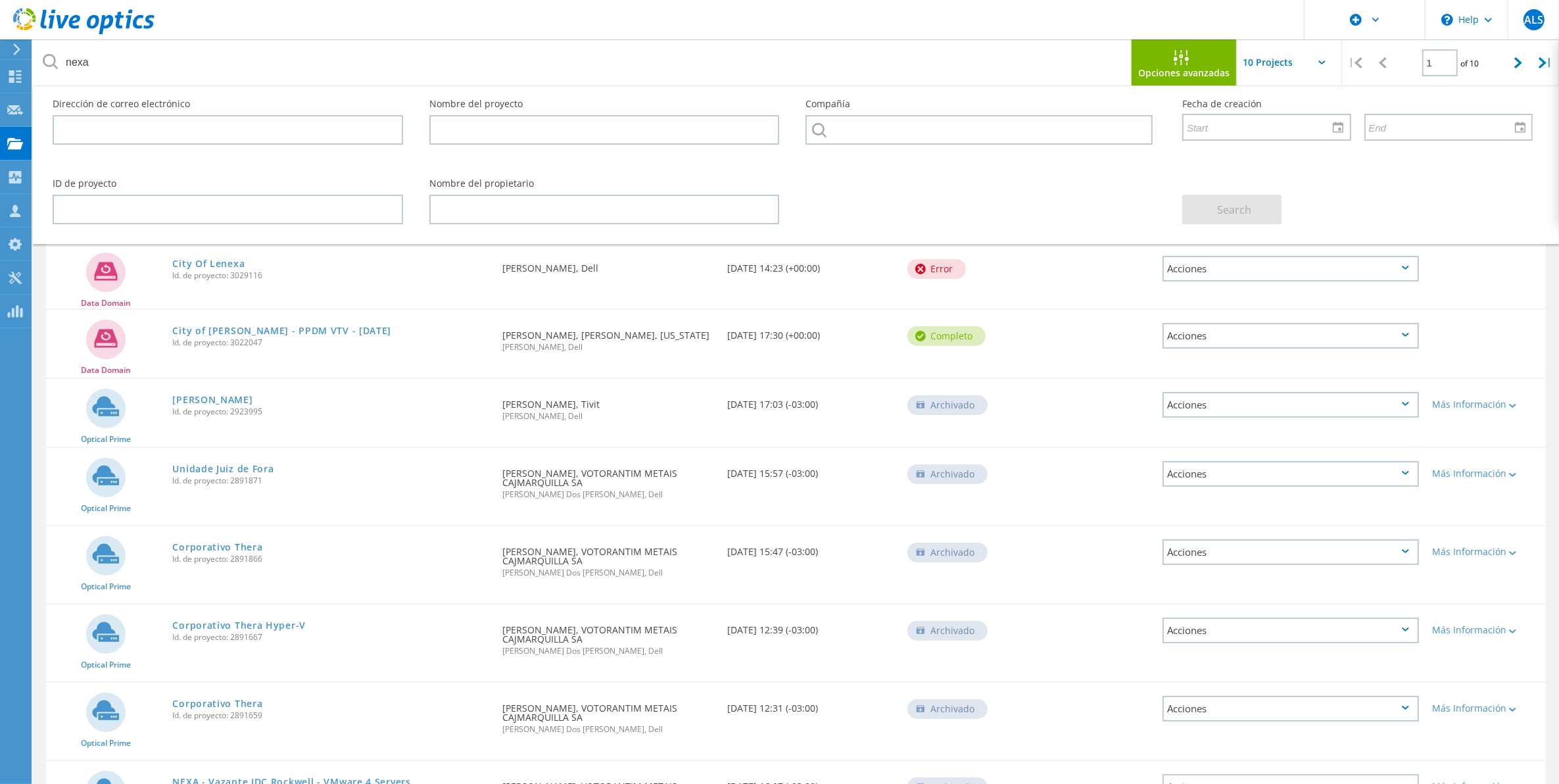
click at [1053, 299] on div "Data Domain City Of Lenexa Id. de proyecto: 3029116 Solicitado por Swetha J, De…" at bounding box center [796, 275] width 1500 height 66
click at [1182, 68] on span "Opciones avanzadas" at bounding box center [1184, 72] width 91 height 9
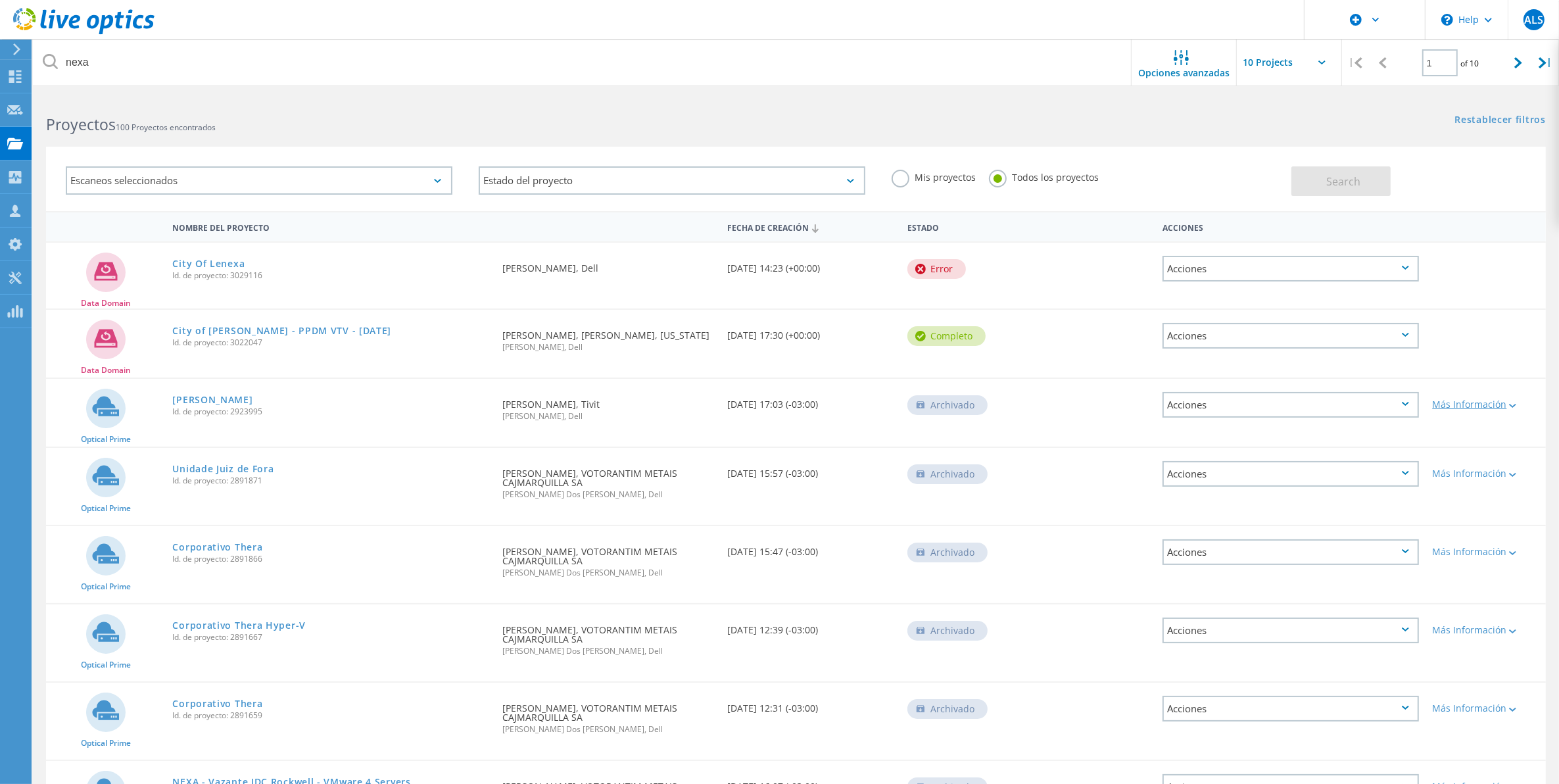
click at [1518, 400] on div "Más Información" at bounding box center [1485, 404] width 106 height 9
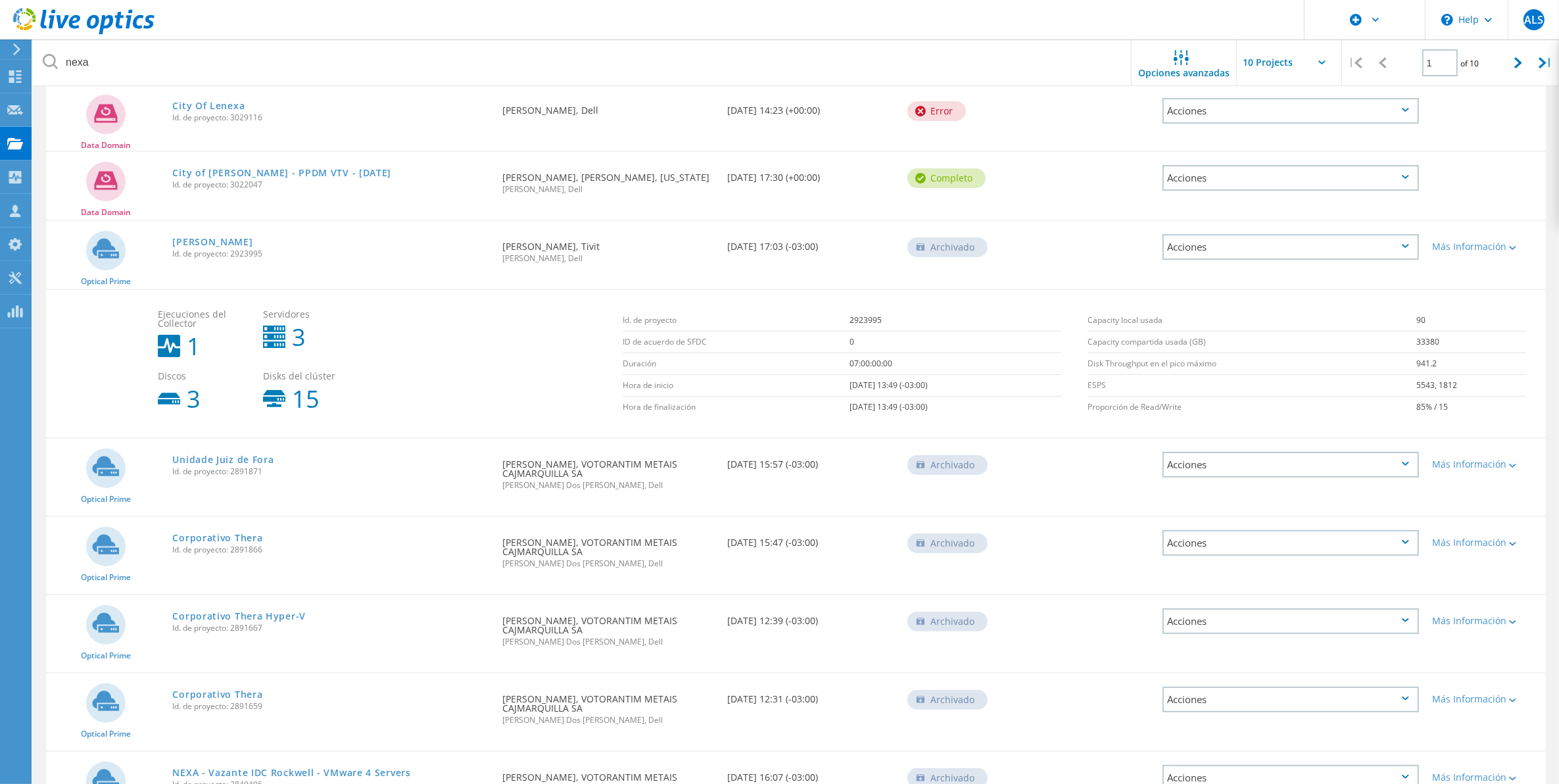
scroll to position [129, 0]
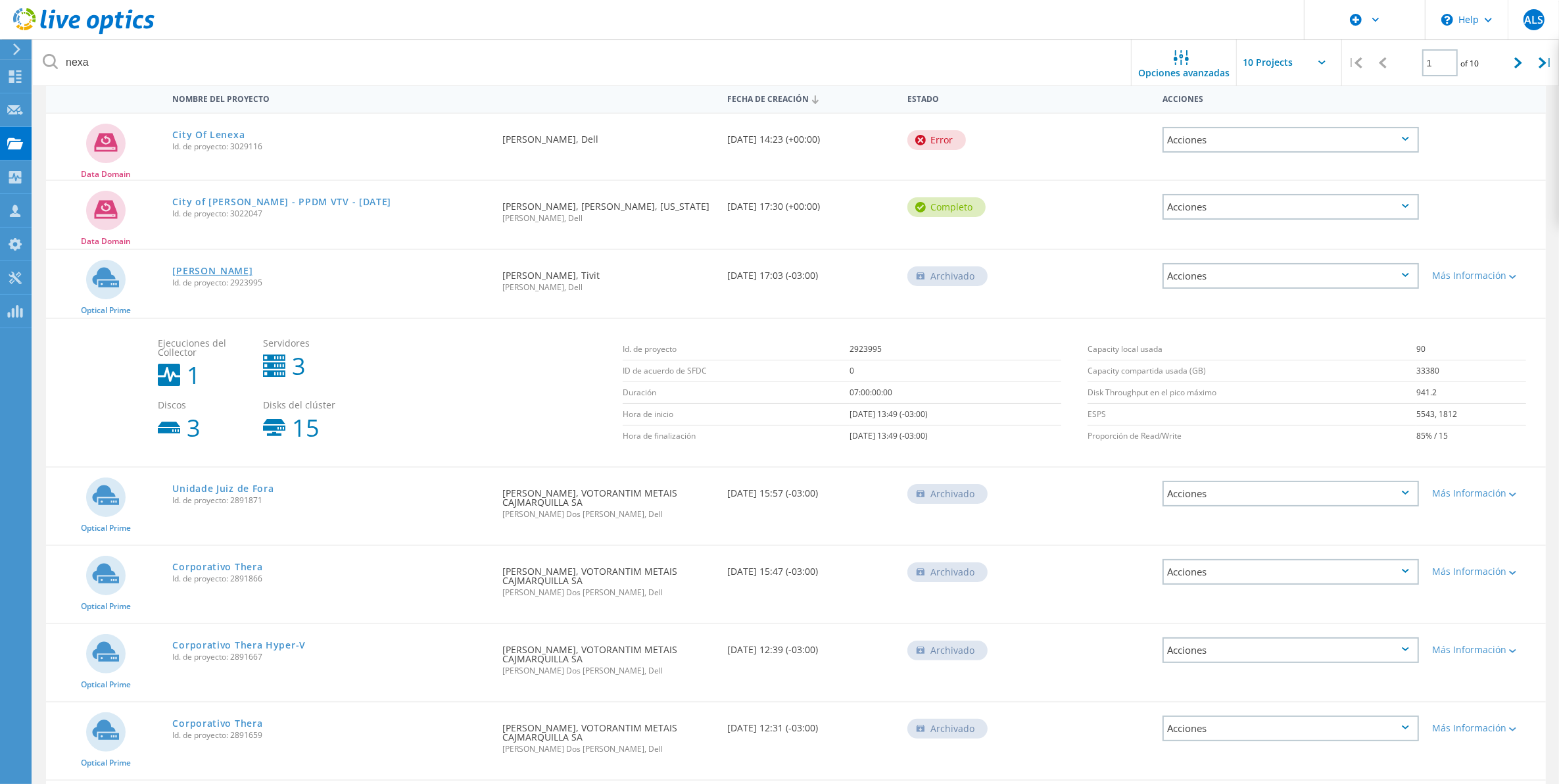
click at [193, 266] on link "NEXA Lima" at bounding box center [212, 271] width 80 height 9
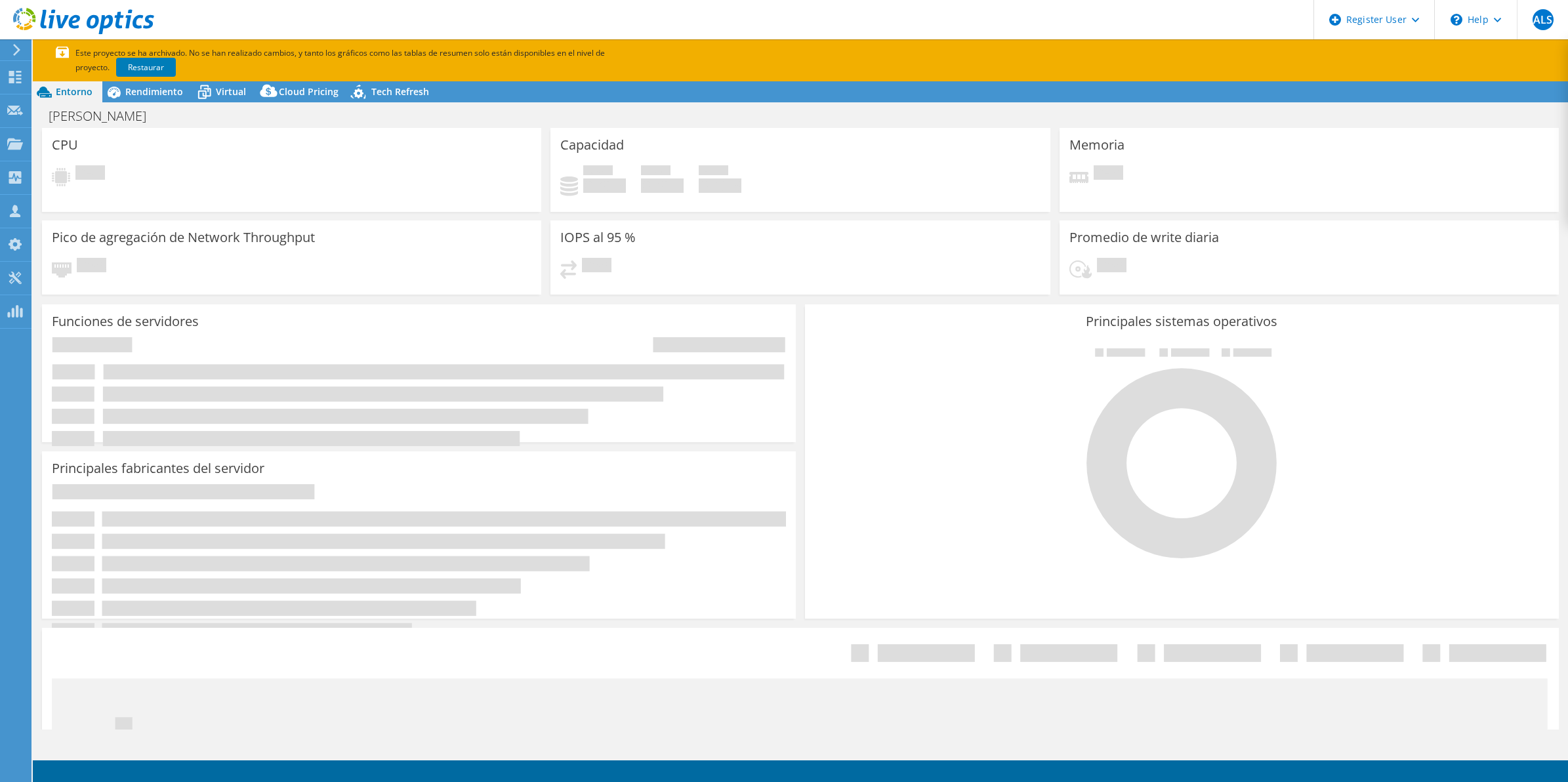
select select "USD"
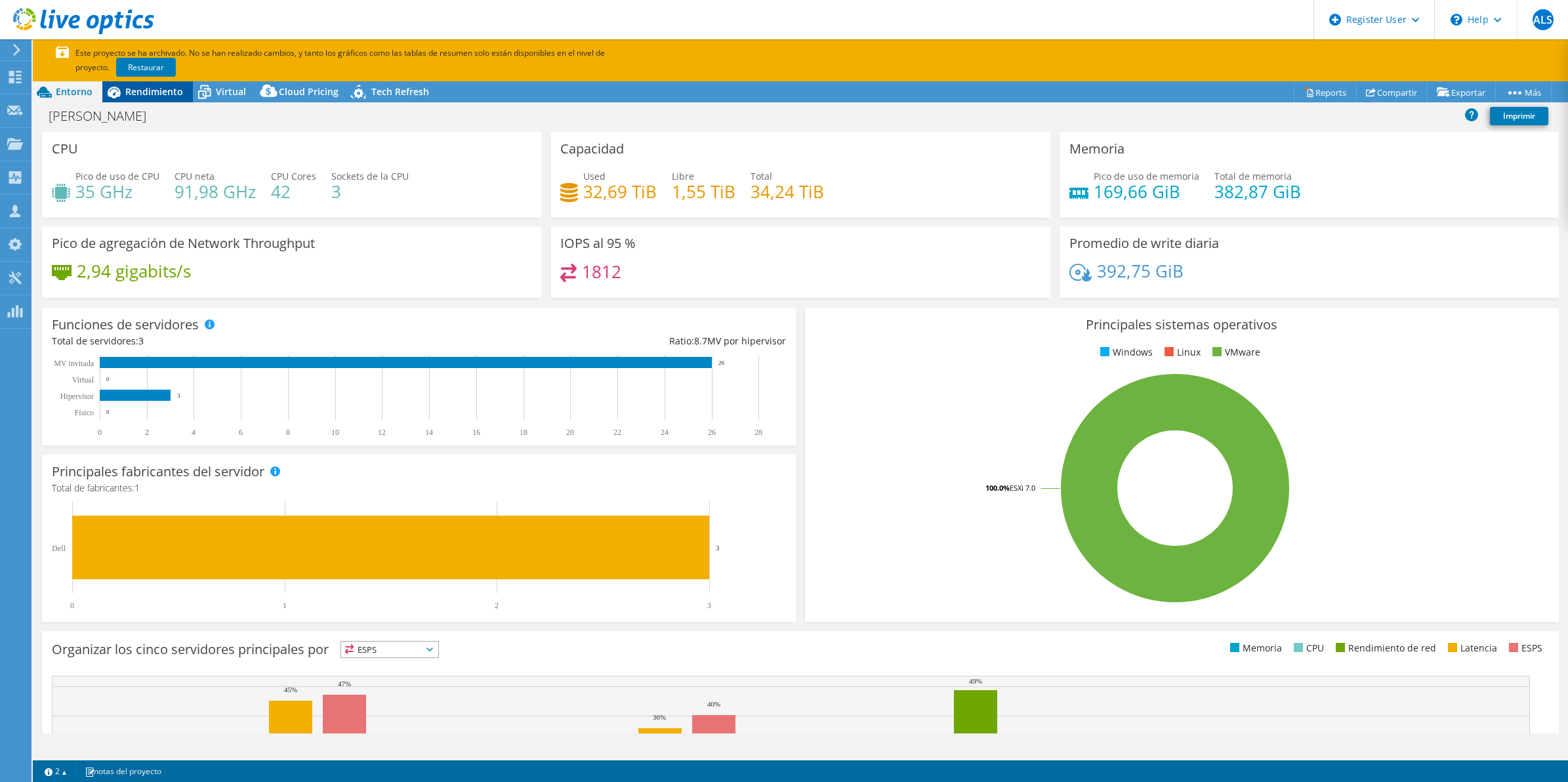
click at [128, 93] on span "Rendimiento" at bounding box center [154, 92] width 58 height 12
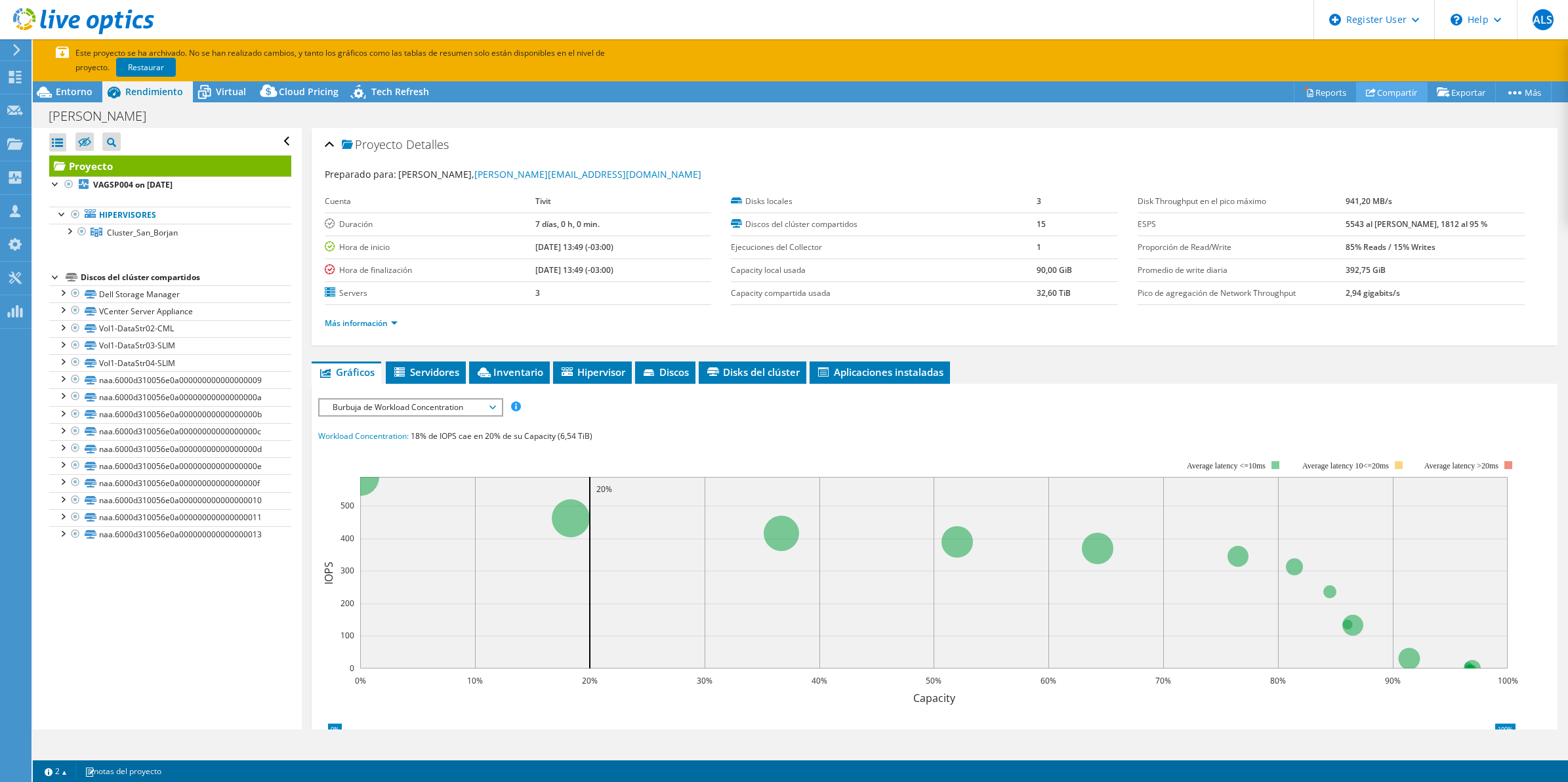
click at [1388, 87] on link "Compartir" at bounding box center [1392, 92] width 71 height 20
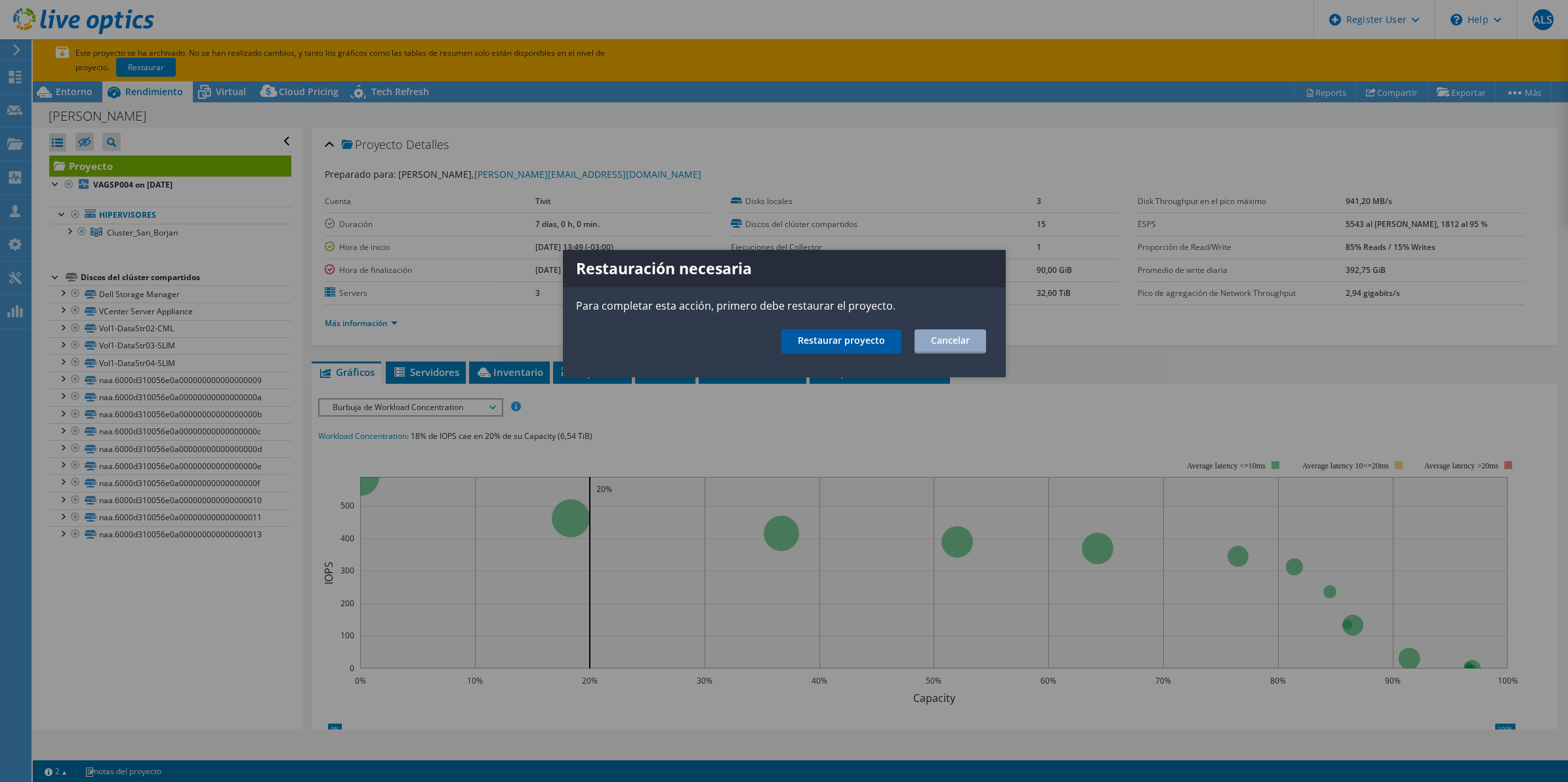
click at [886, 332] on link "Restaurar proyecto" at bounding box center [841, 341] width 120 height 24
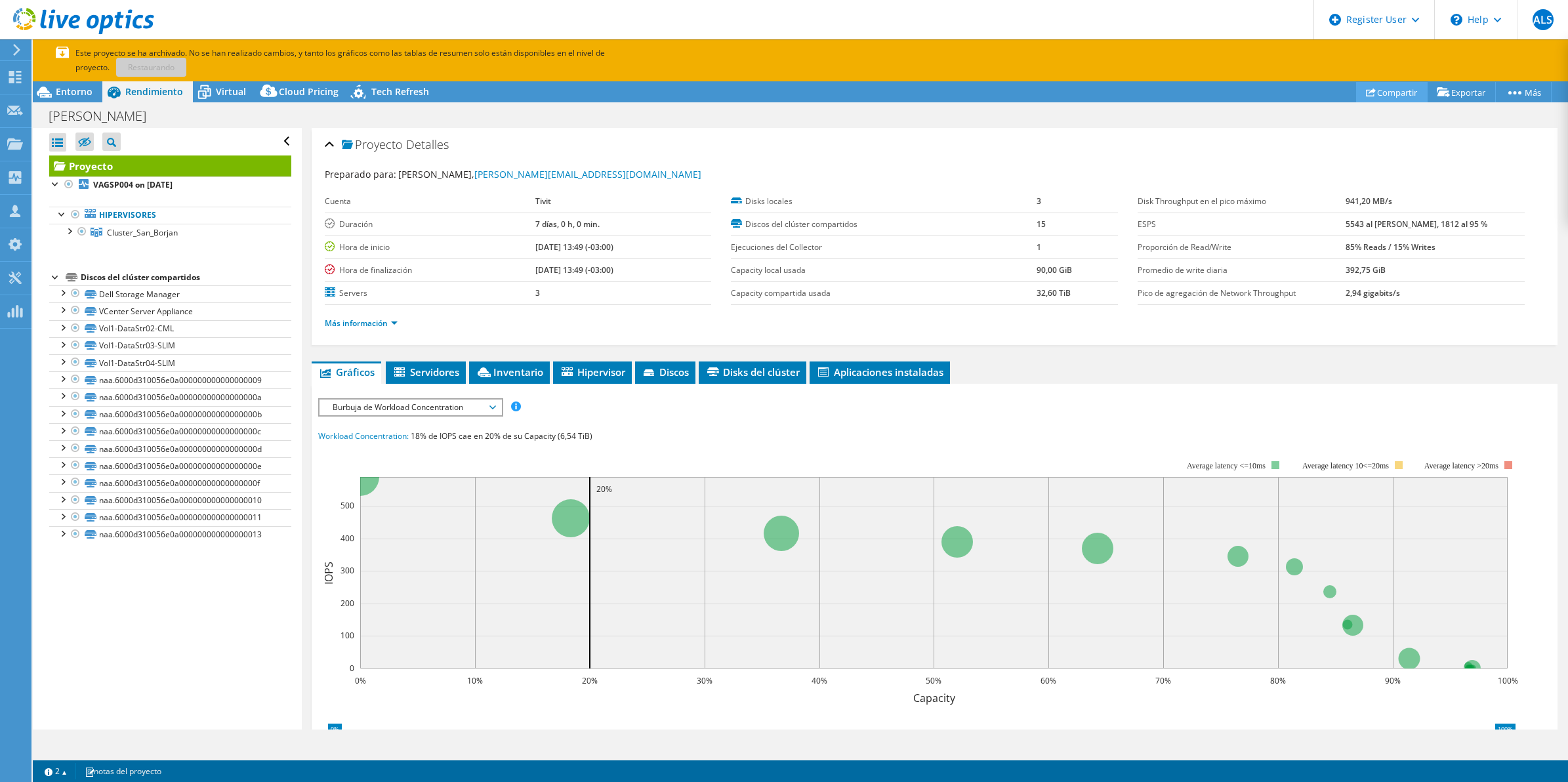
click at [1405, 90] on link "Compartir" at bounding box center [1392, 92] width 71 height 20
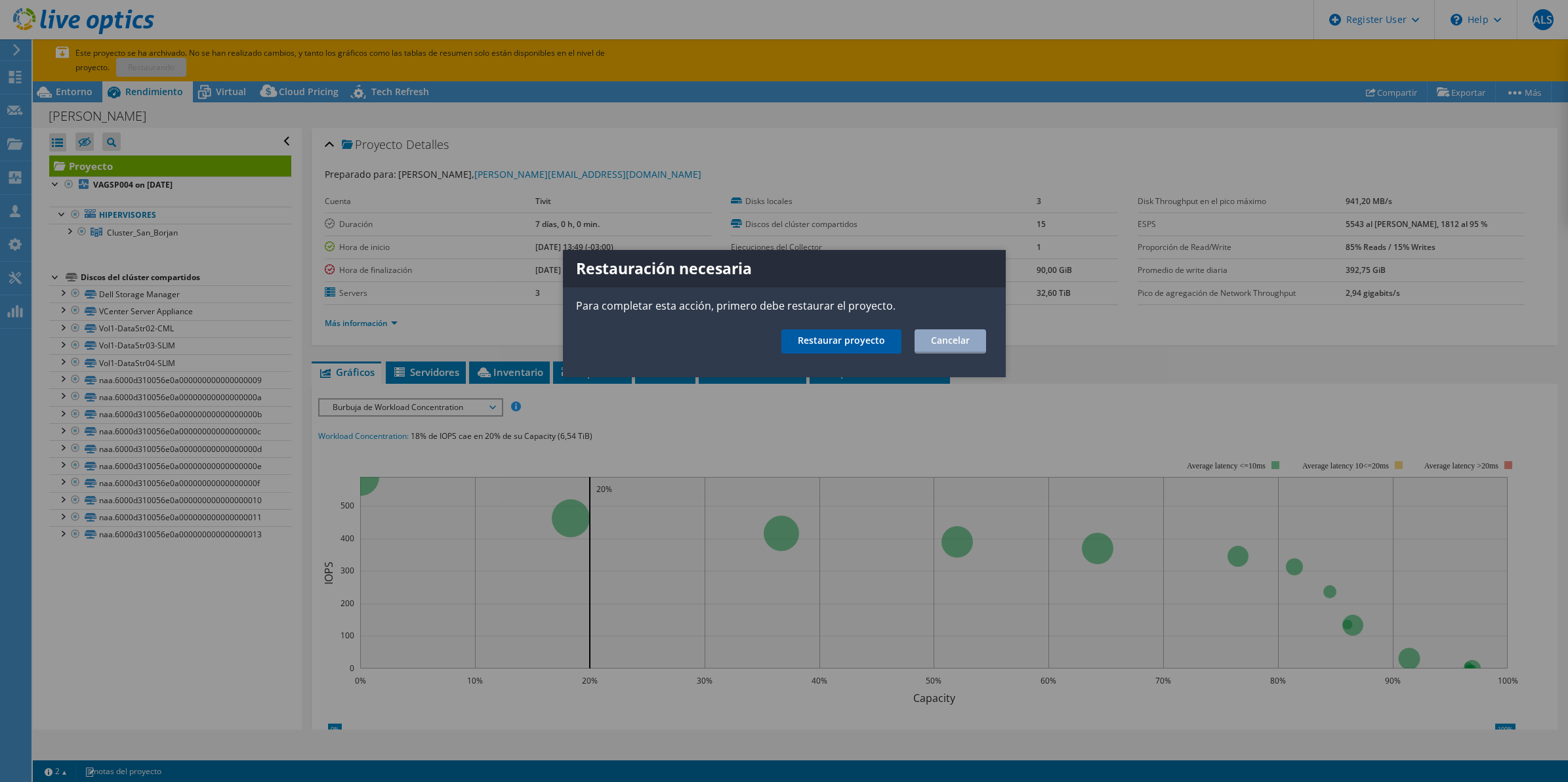
click at [863, 340] on link "Restaurar proyecto" at bounding box center [841, 341] width 120 height 24
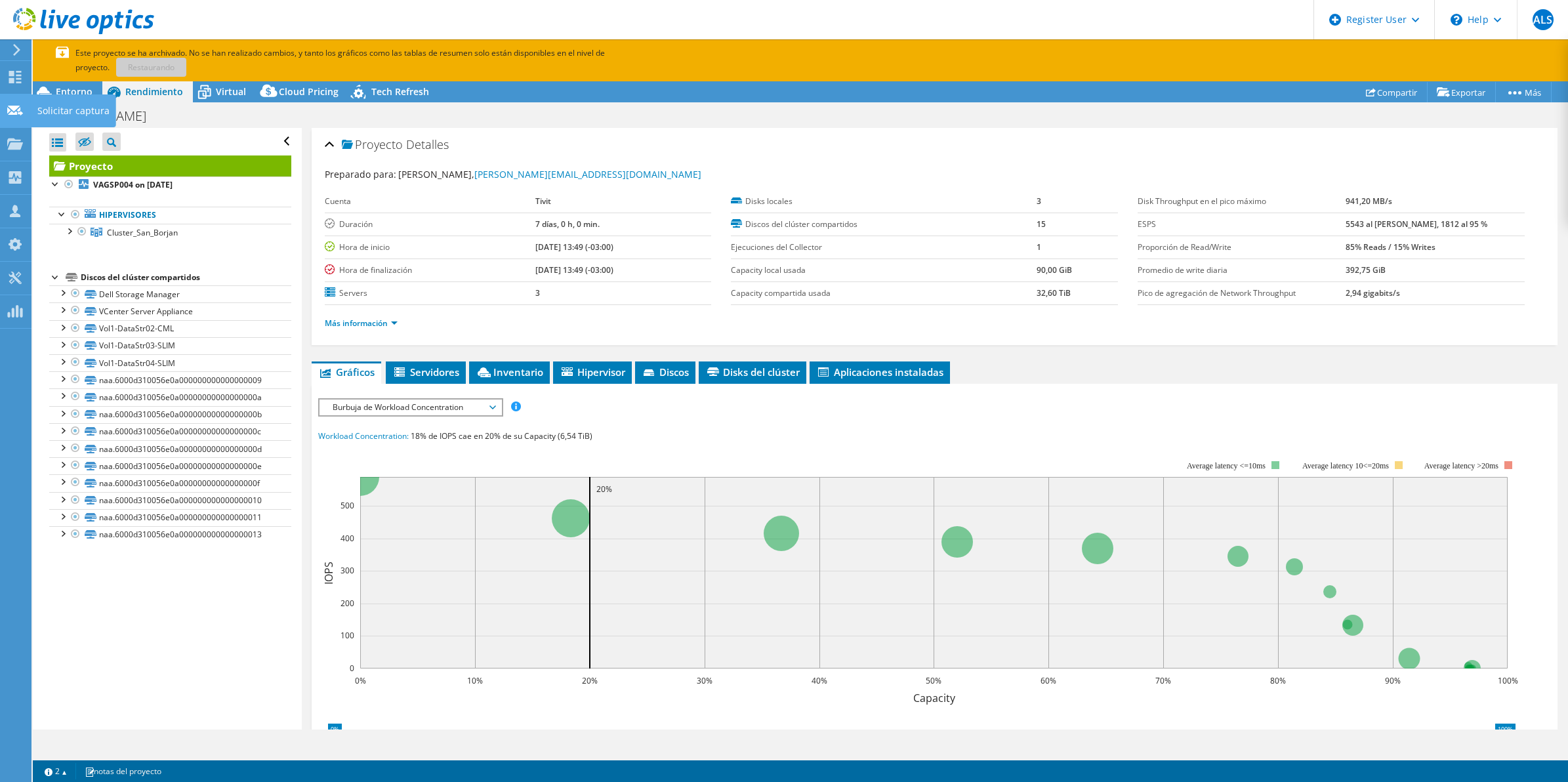
click at [17, 105] on icon at bounding box center [15, 110] width 16 height 12
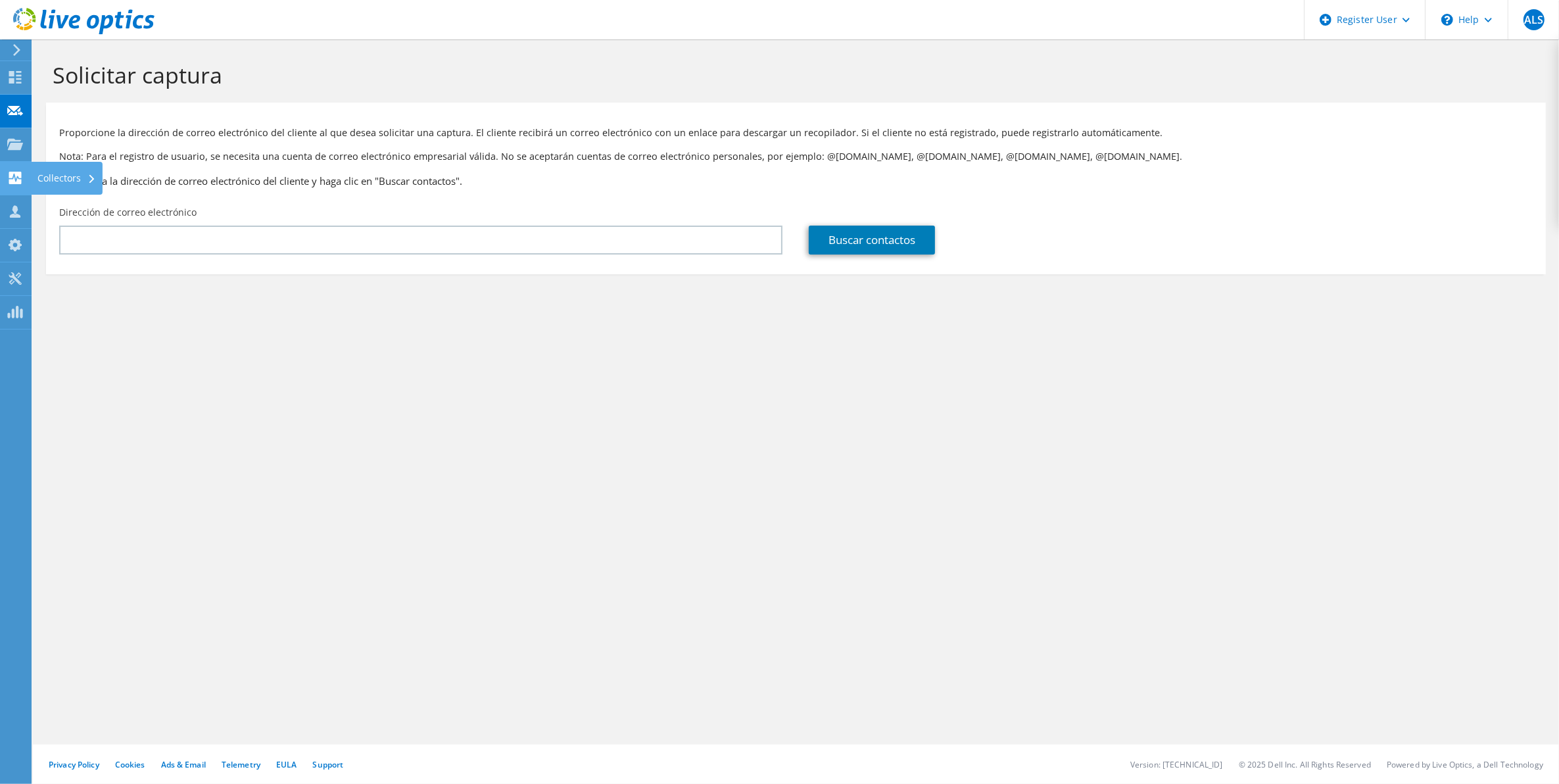
click at [9, 181] on use at bounding box center [15, 178] width 13 height 13
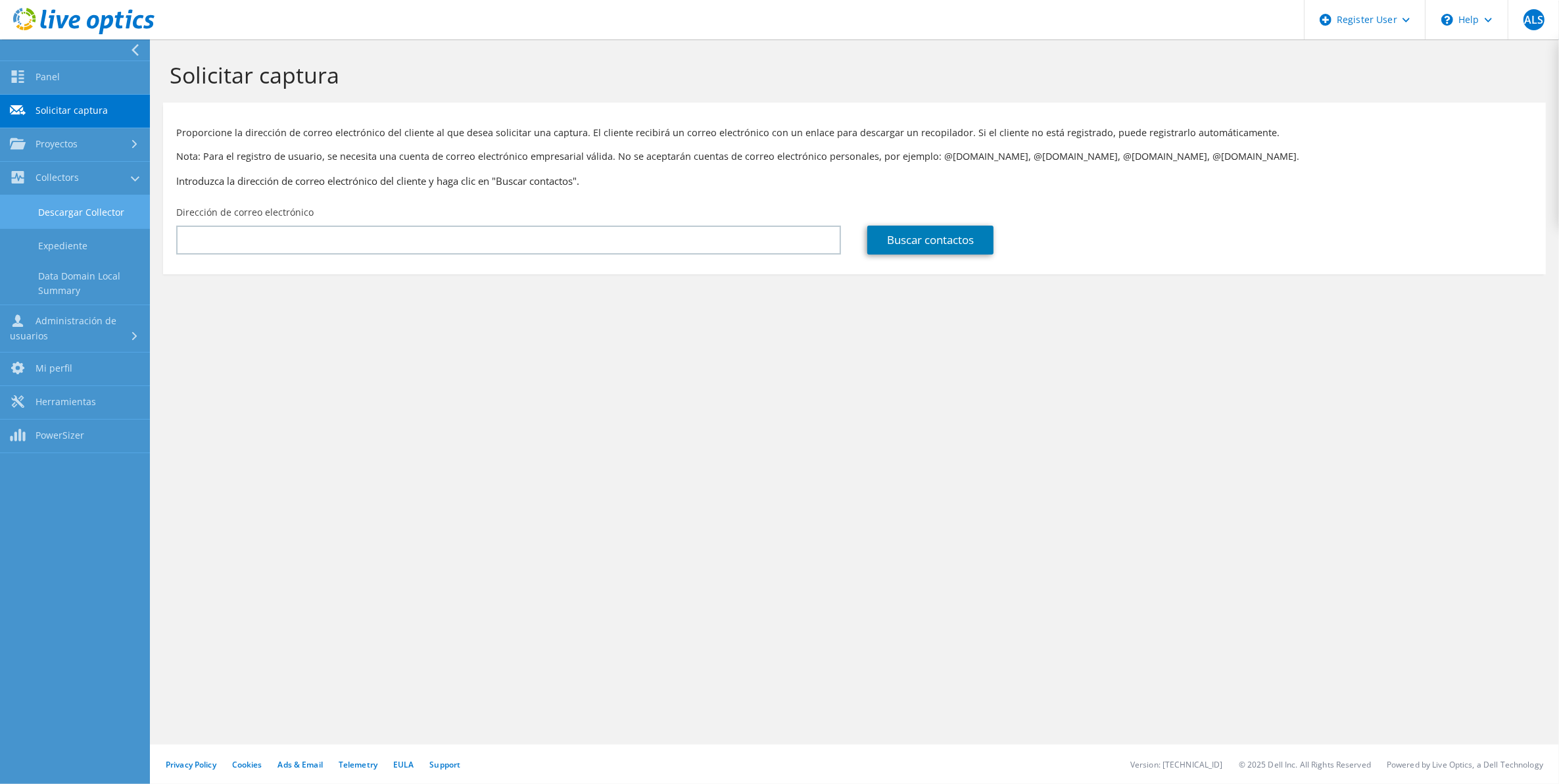
click at [126, 223] on link "Descargar Collector" at bounding box center [75, 212] width 150 height 33
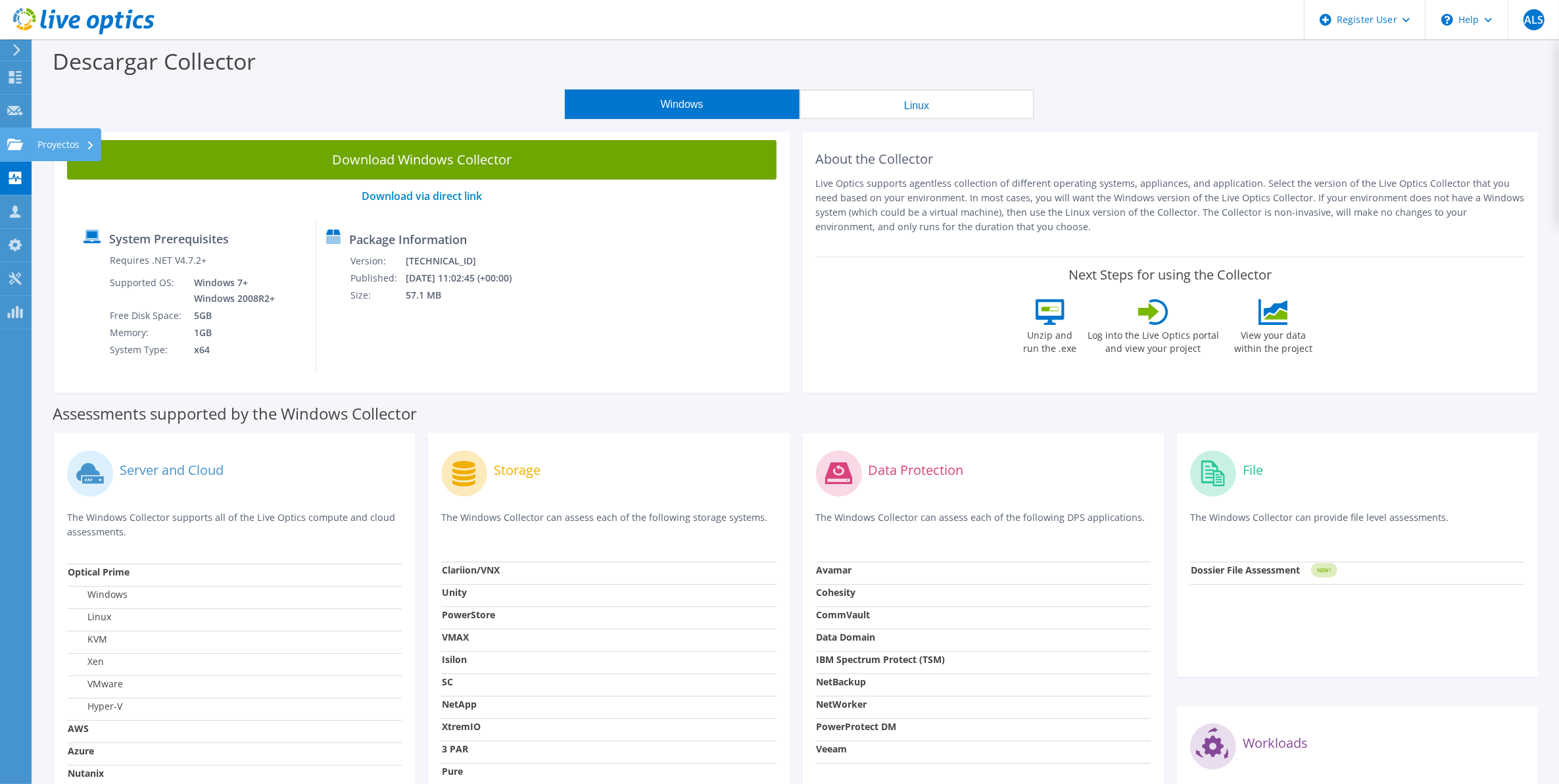
click at [20, 150] on div at bounding box center [15, 145] width 16 height 15
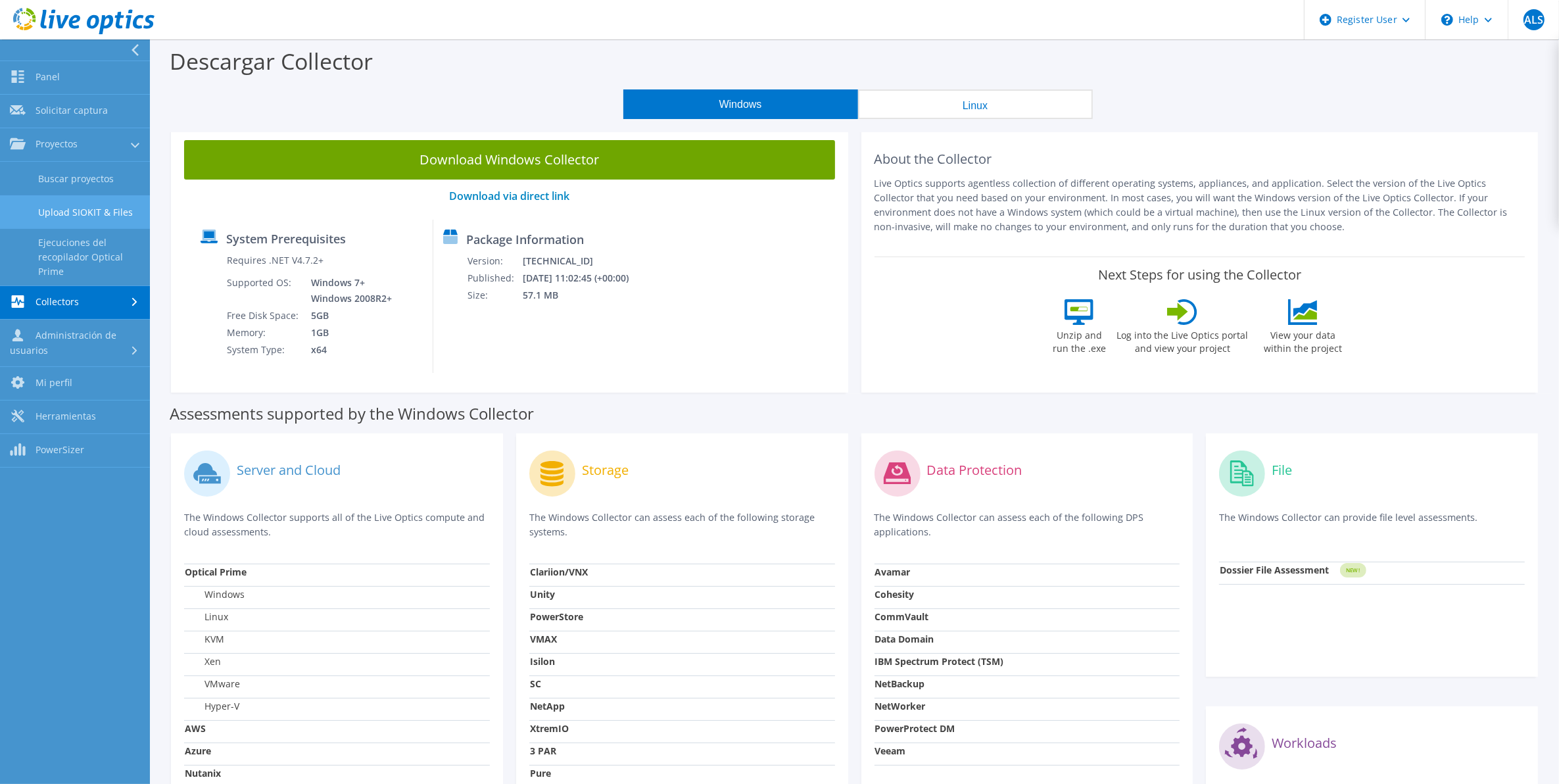
click at [106, 205] on link "Upload SIOKIT & Files" at bounding box center [75, 212] width 150 height 33
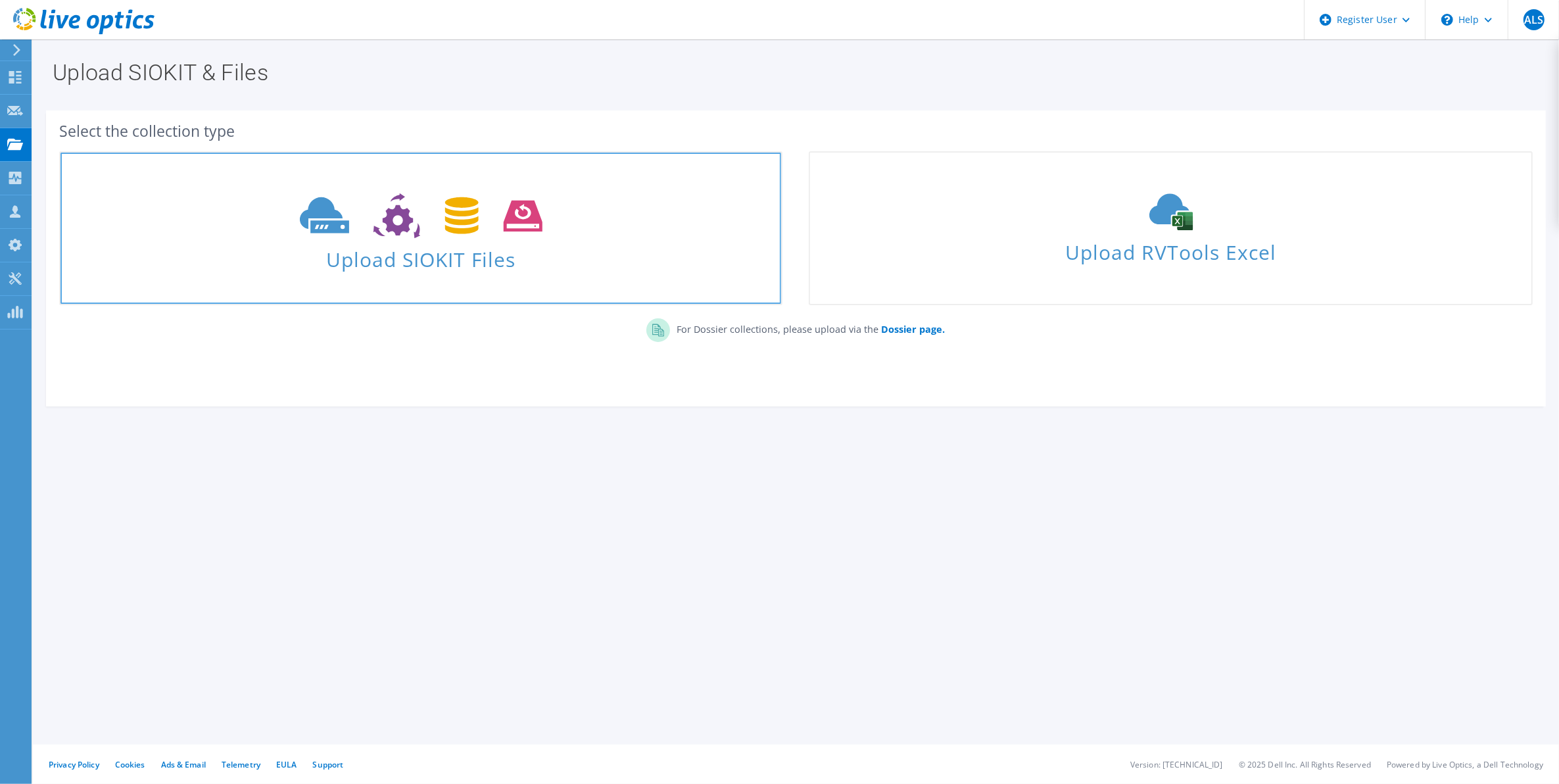
click at [559, 252] on span "Upload SIOKIT Files" at bounding box center [421, 255] width 721 height 29
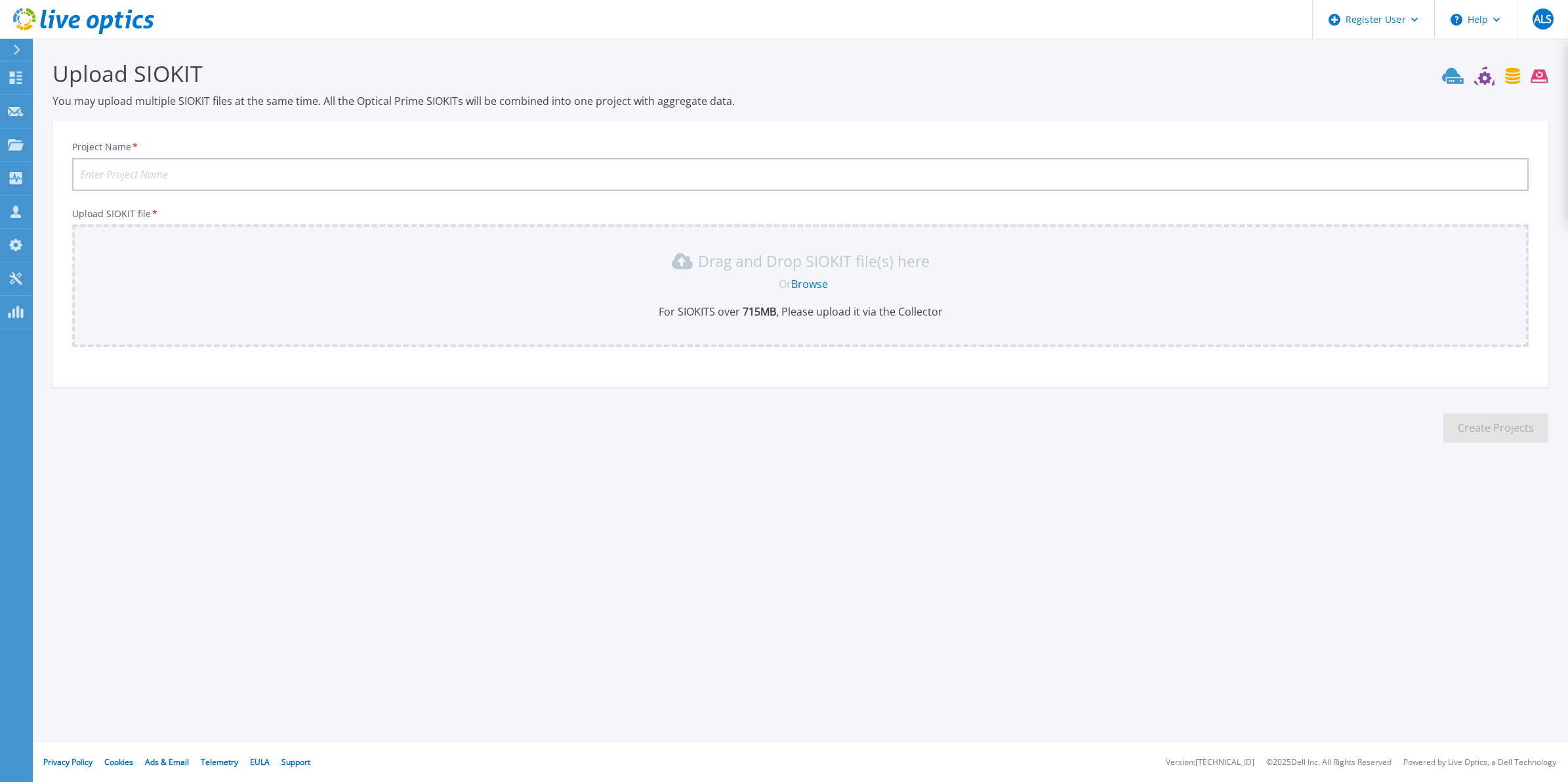
click at [801, 287] on link "Browse" at bounding box center [809, 284] width 37 height 15
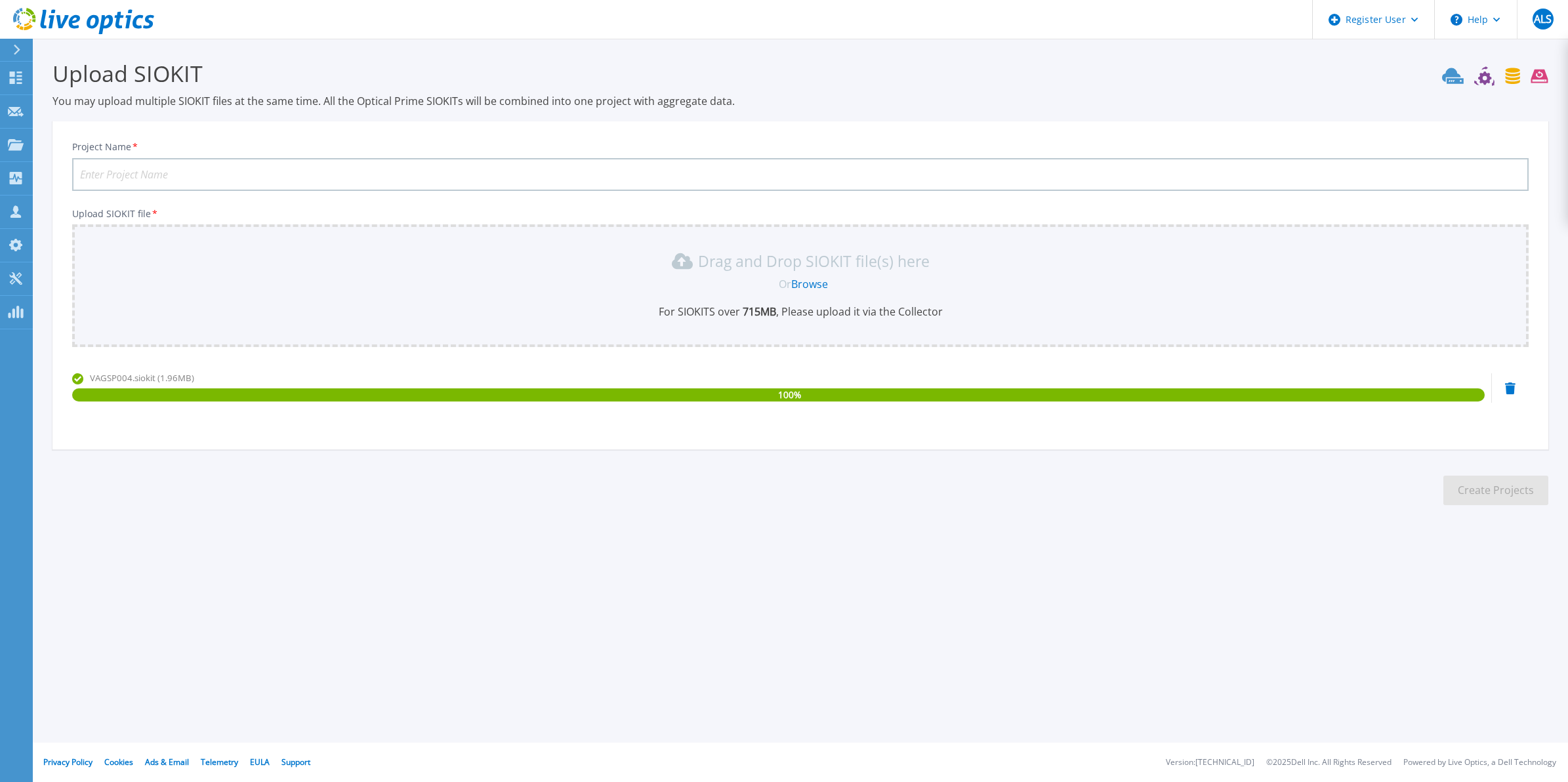
click at [680, 171] on input "Project Name *" at bounding box center [800, 174] width 1456 height 33
click at [378, 176] on input "Project Name *" at bounding box center [800, 174] width 1456 height 33
paste input "Nexa - LiveOptics - Unidade Lima"
type input "Nexa - LiveOptics - Unidade Lima-[DATE]"
click at [1536, 475] on button "Create Projects" at bounding box center [1495, 490] width 105 height 30
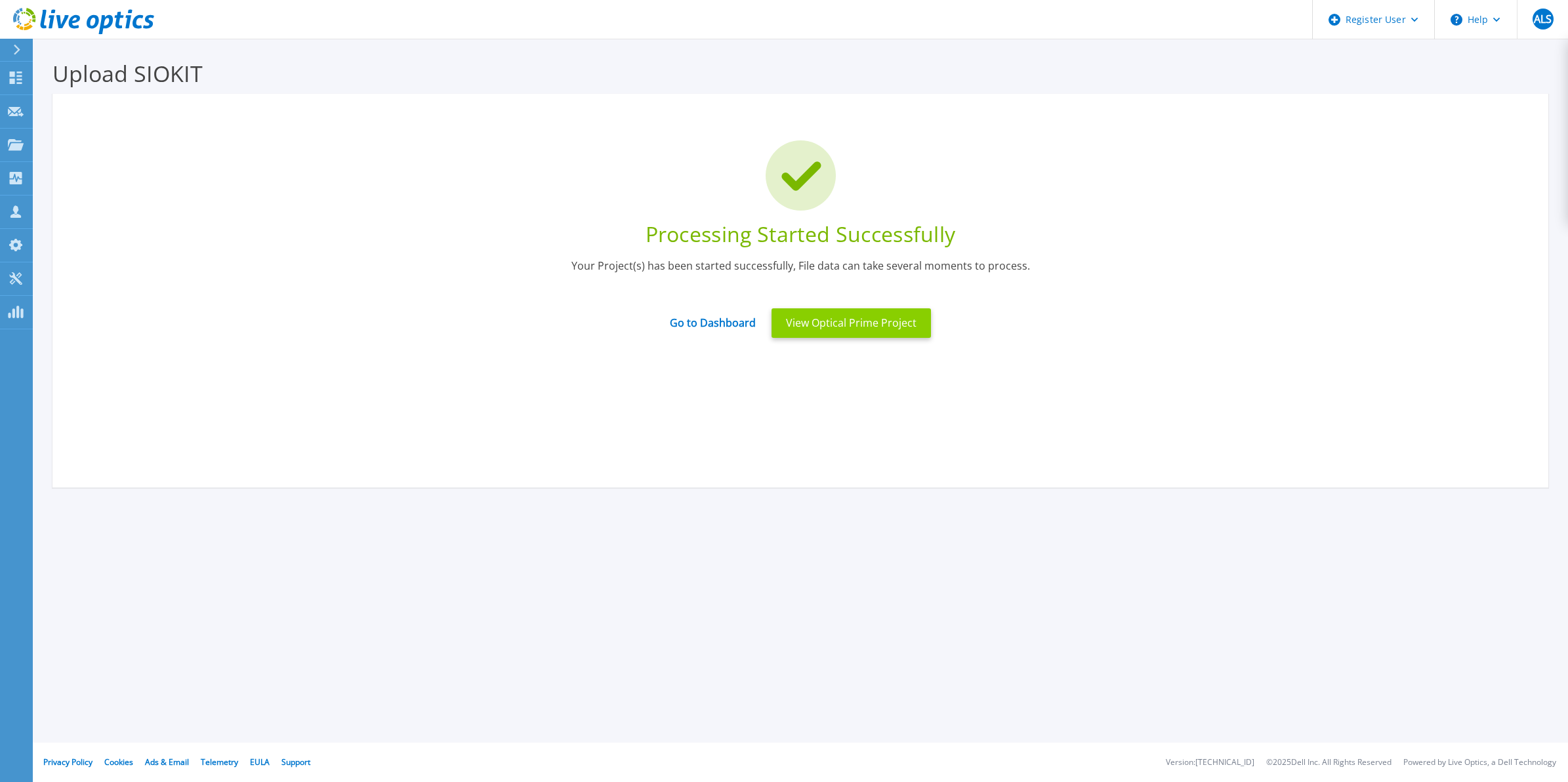
click at [910, 323] on button "View Optical Prime Project" at bounding box center [852, 323] width 160 height 30
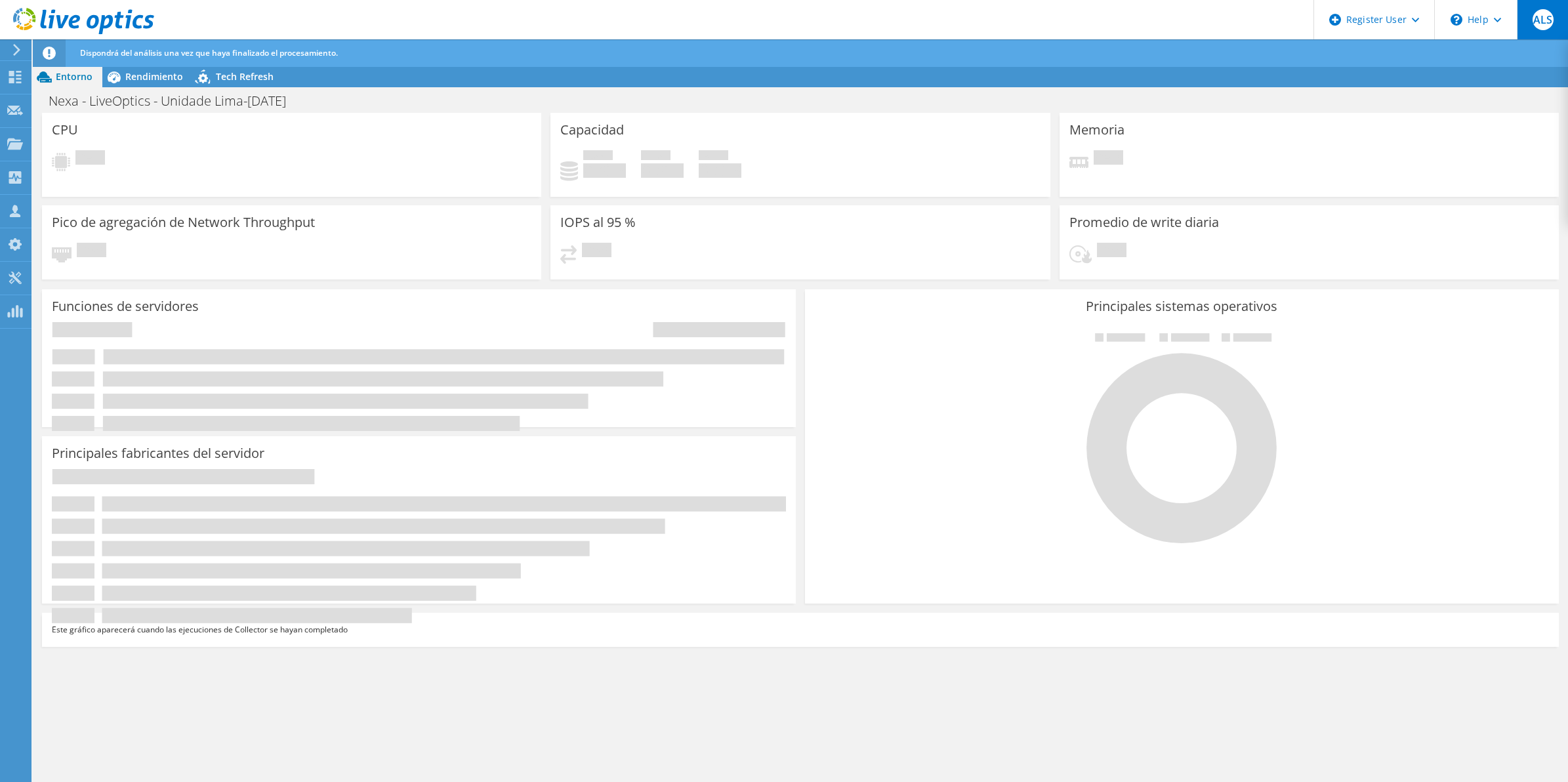
radio input "true"
radio input "false"
